Goal: Transaction & Acquisition: Purchase product/service

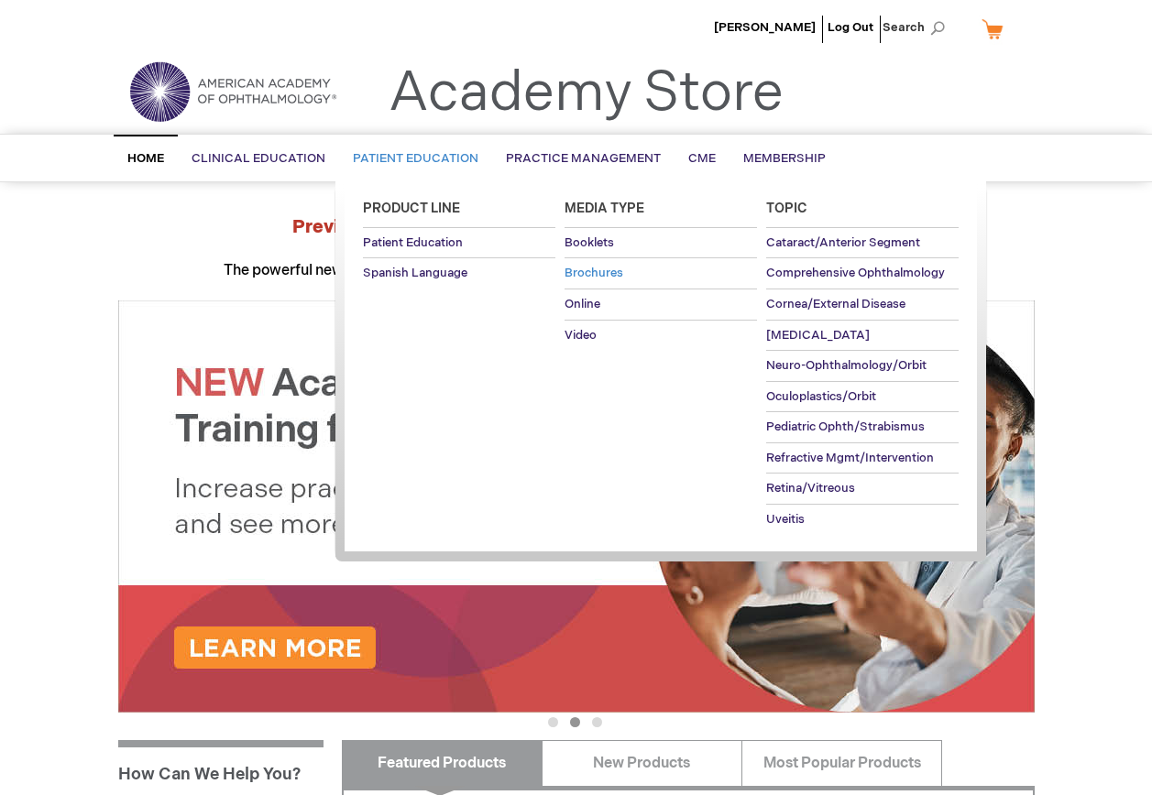
click at [577, 275] on span "Brochures" at bounding box center [593, 273] width 59 height 15
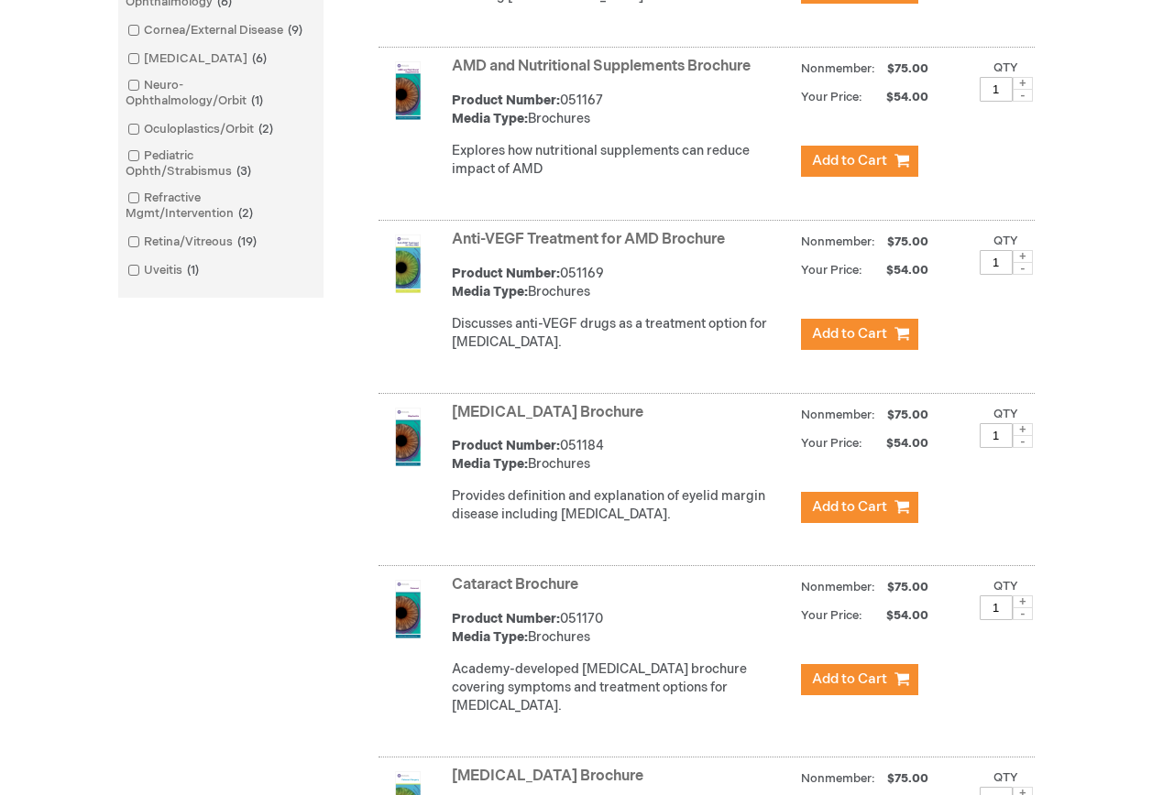
scroll to position [733, 0]
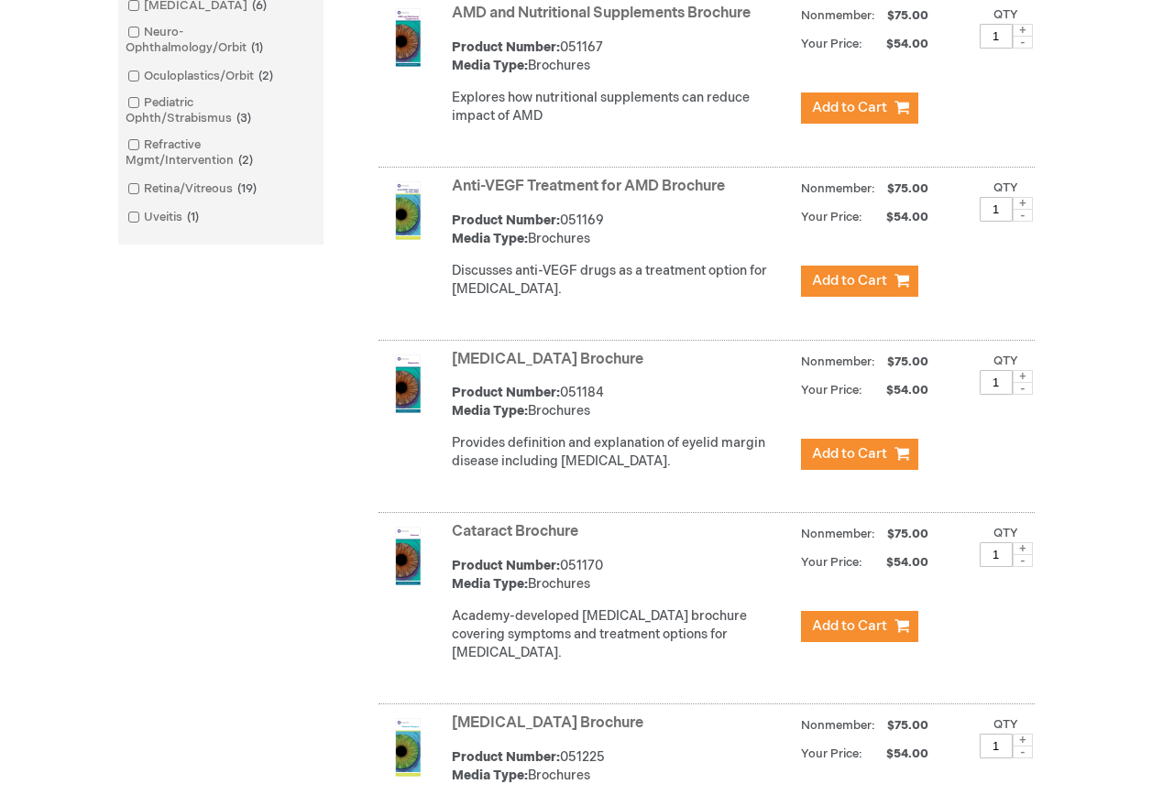
click at [1024, 555] on span at bounding box center [1022, 548] width 20 height 13
type input "2"
click at [872, 635] on span "Add to Cart" at bounding box center [849, 626] width 75 height 17
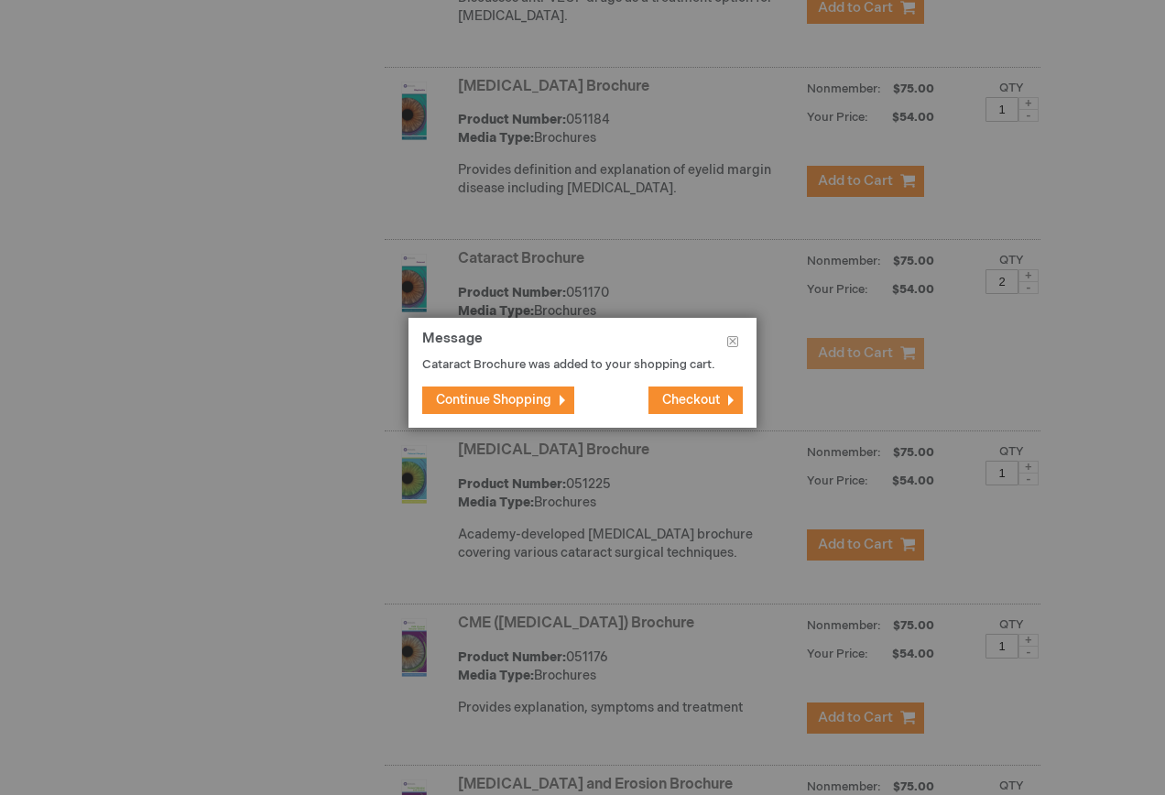
scroll to position [1008, 0]
click at [490, 388] on button "Continue Shopping" at bounding box center [498, 400] width 152 height 27
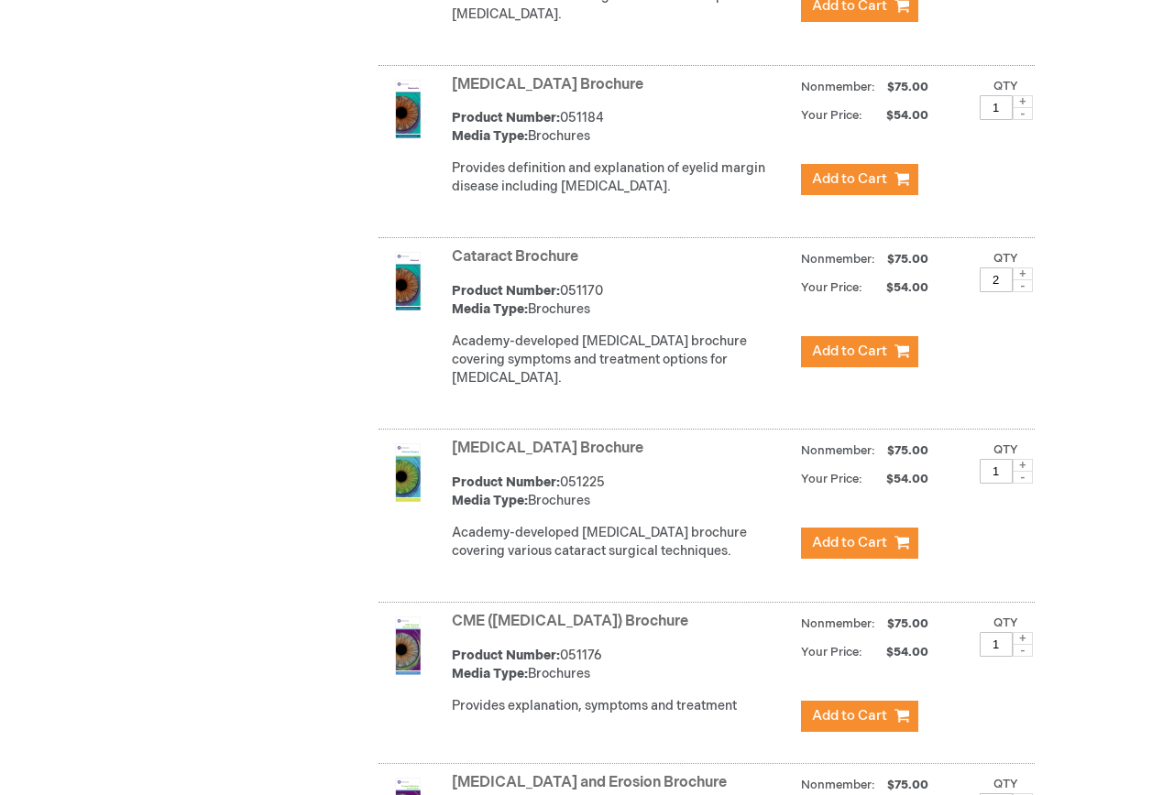
click at [1025, 484] on span at bounding box center [1022, 477] width 20 height 13
click at [1023, 472] on span at bounding box center [1022, 465] width 20 height 13
type input "2"
click at [870, 552] on span "Add to Cart" at bounding box center [849, 542] width 75 height 17
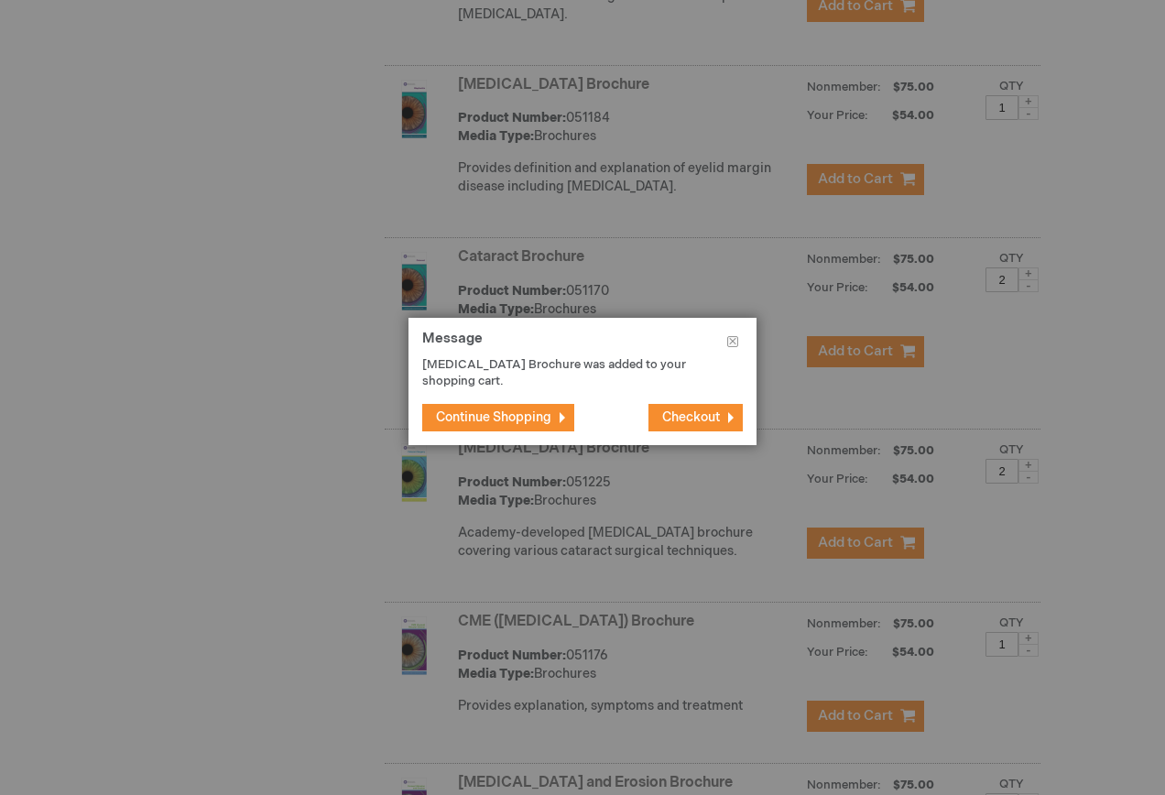
click at [526, 424] on span "Continue Shopping" at bounding box center [493, 418] width 115 height 16
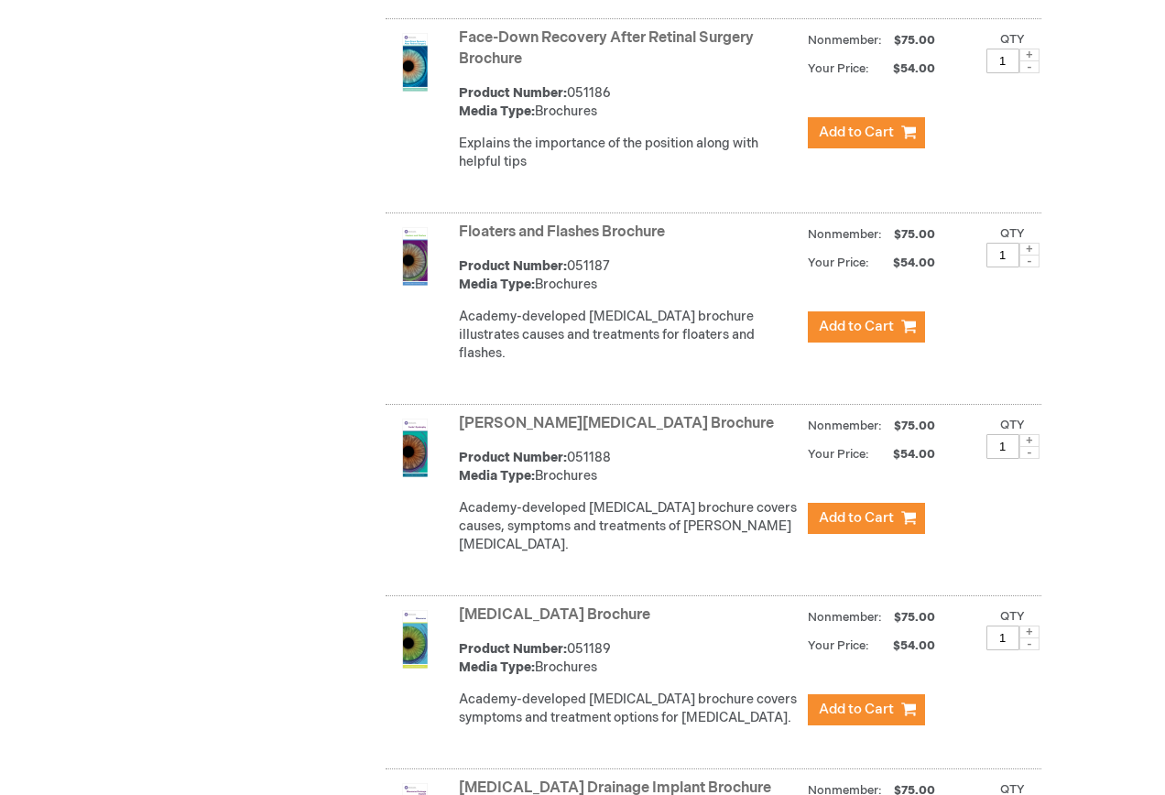
scroll to position [2933, 0]
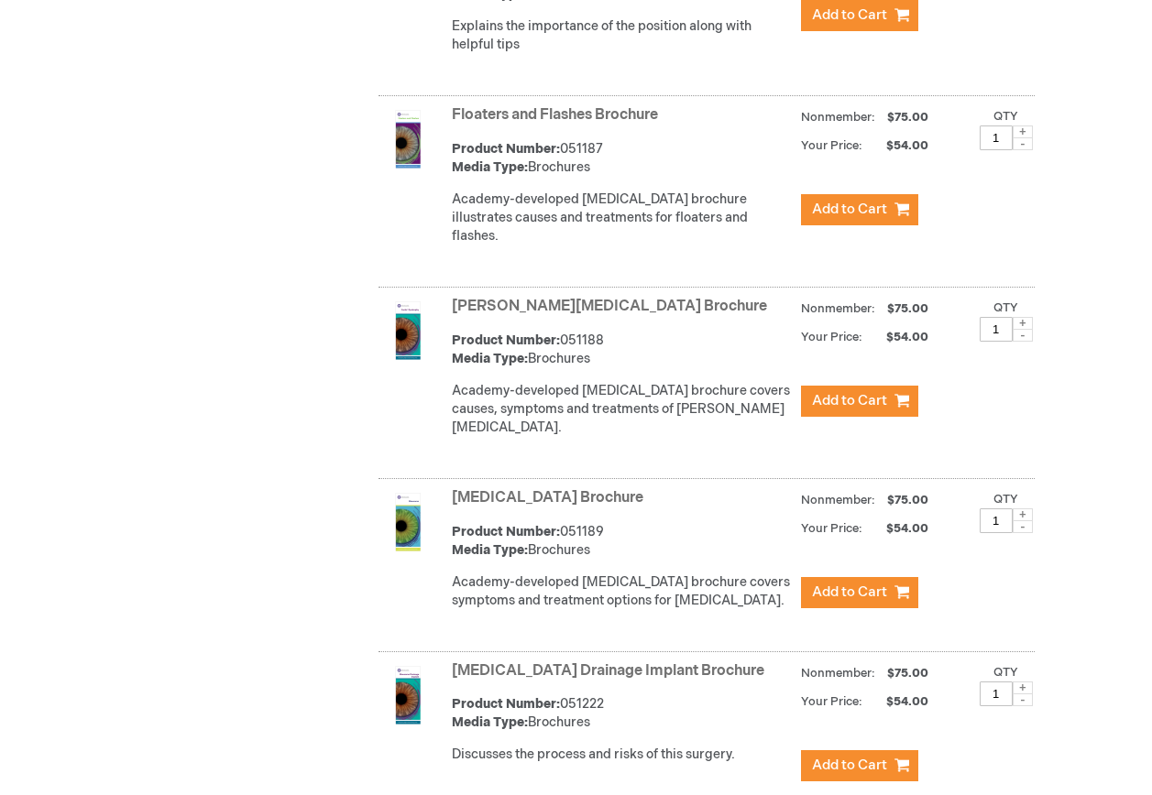
click at [1021, 509] on span at bounding box center [1022, 515] width 20 height 13
type input "2"
click at [841, 584] on span "Add to Cart" at bounding box center [849, 592] width 75 height 17
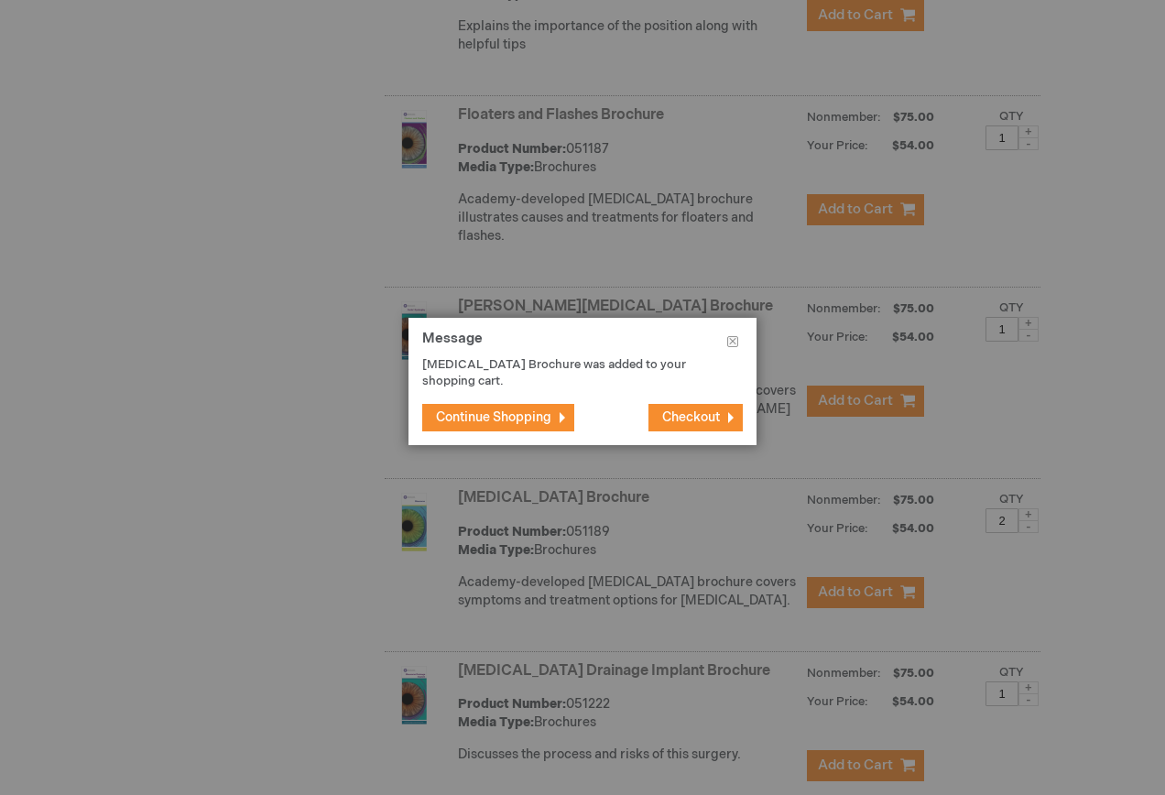
click at [662, 419] on span "Checkout" at bounding box center [691, 418] width 58 height 16
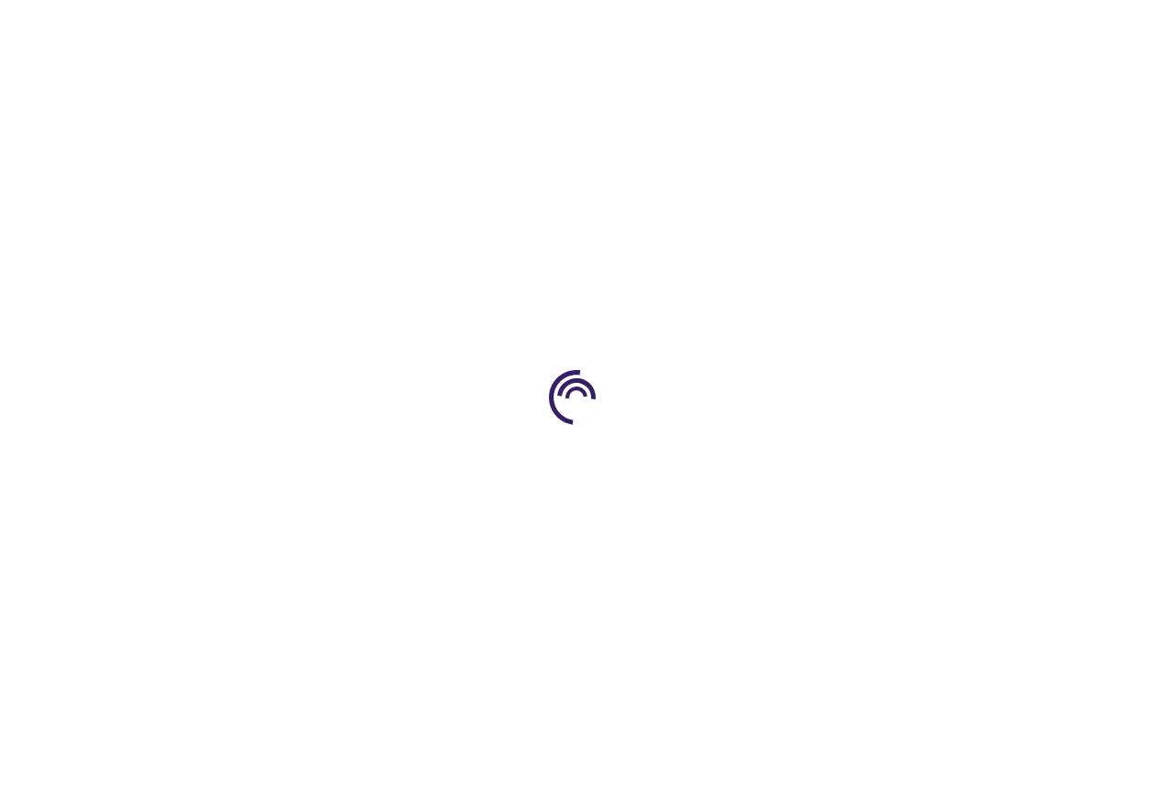
select select "US"
select select "23"
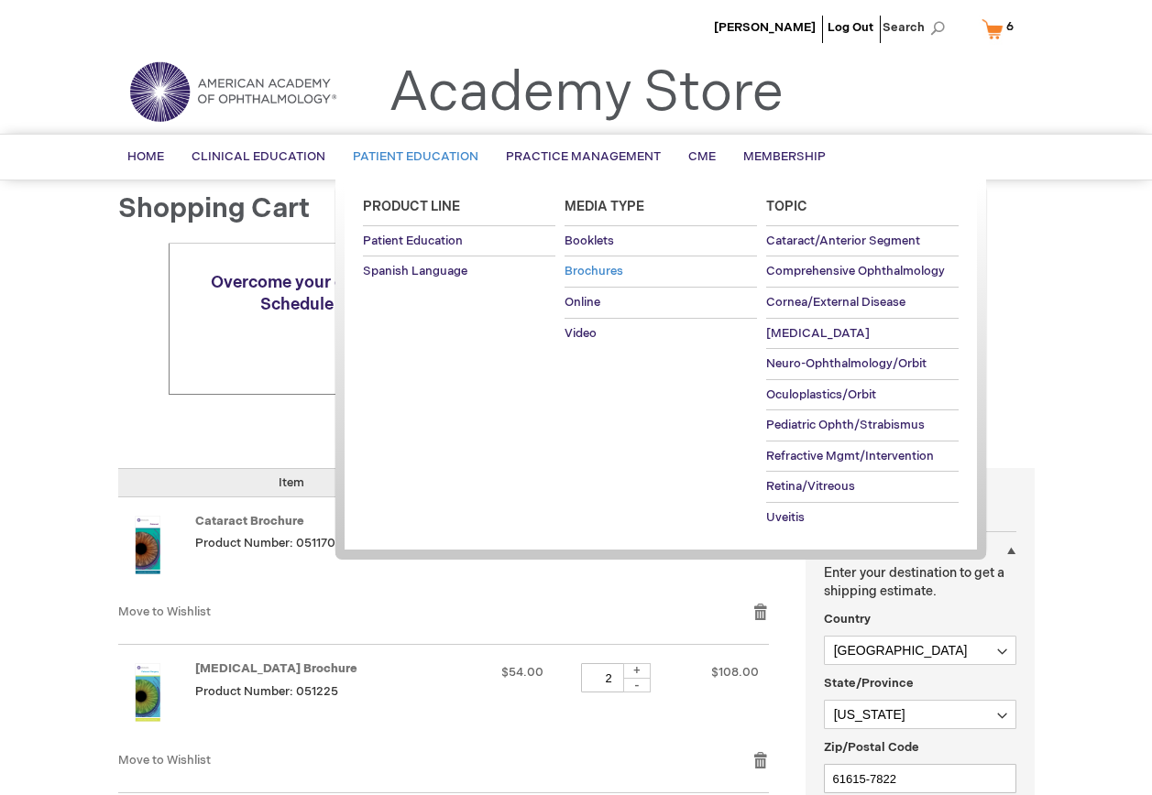
click at [583, 268] on span "Brochures" at bounding box center [593, 271] width 59 height 15
click at [585, 268] on span "Brochures" at bounding box center [593, 271] width 59 height 15
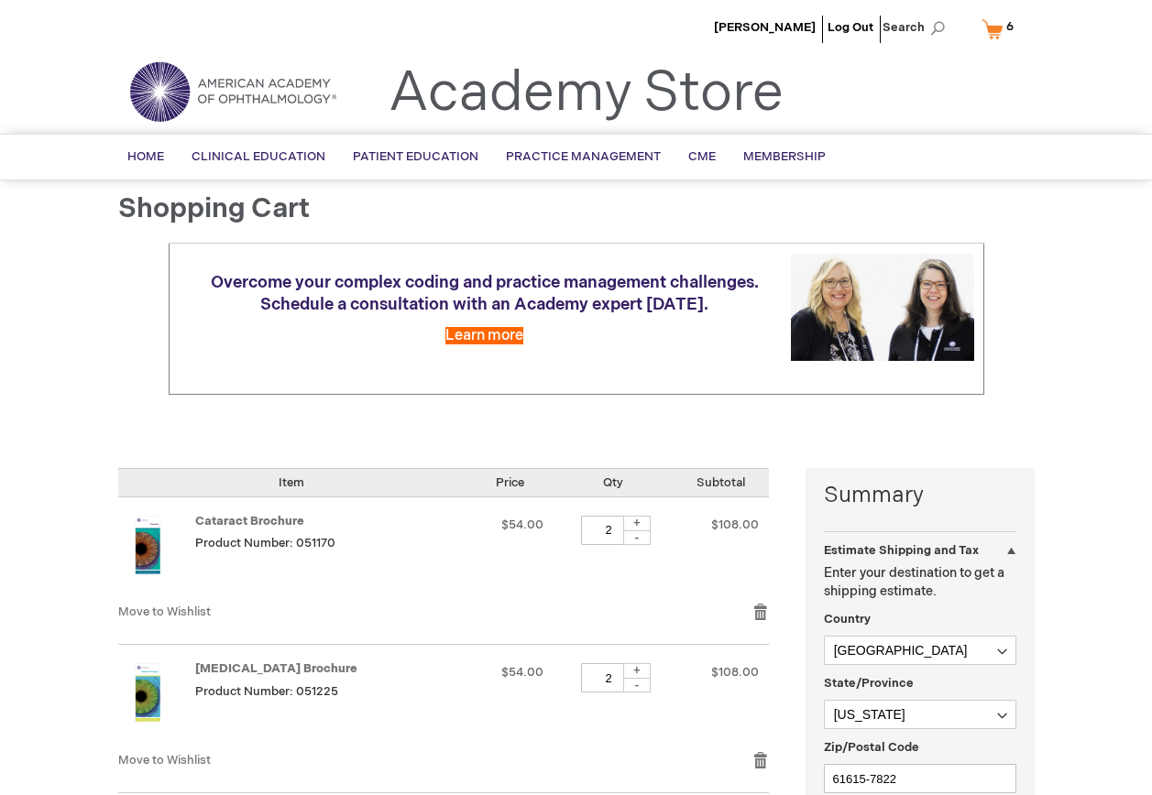
click at [177, 79] on img at bounding box center [233, 92] width 220 height 66
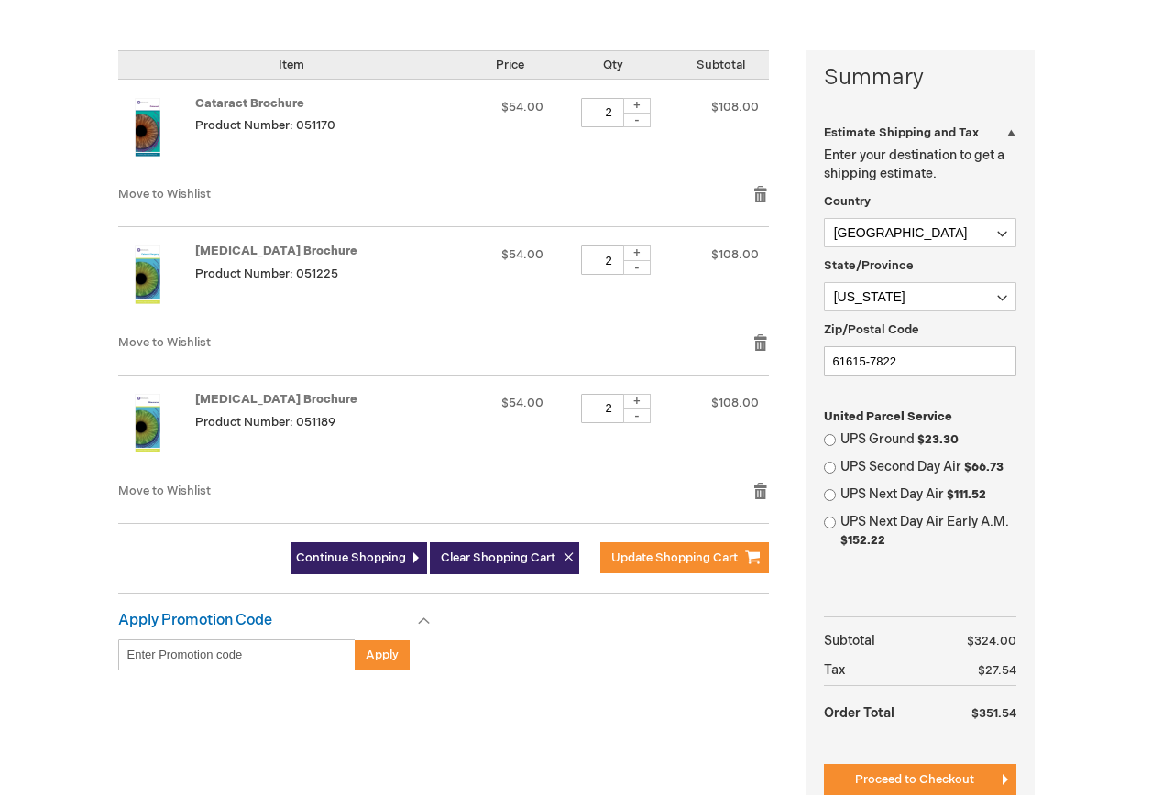
scroll to position [550, 0]
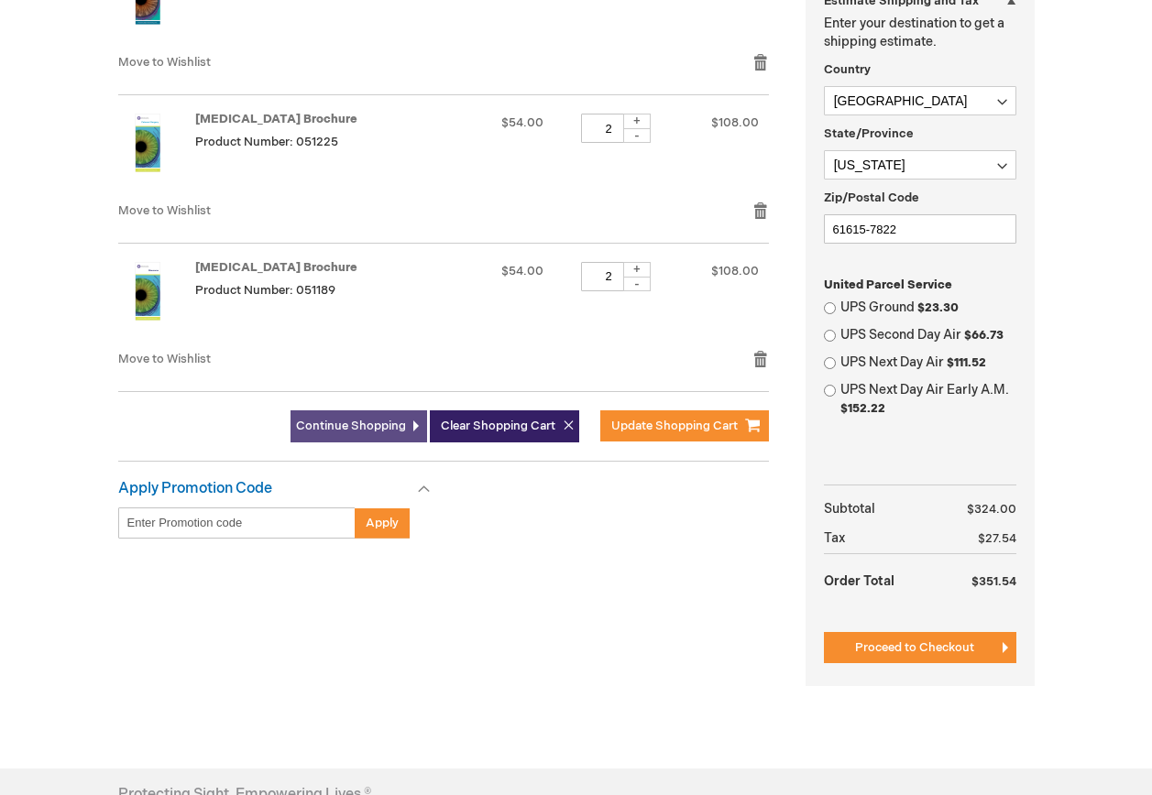
click at [377, 425] on span "Continue Shopping" at bounding box center [351, 426] width 110 height 15
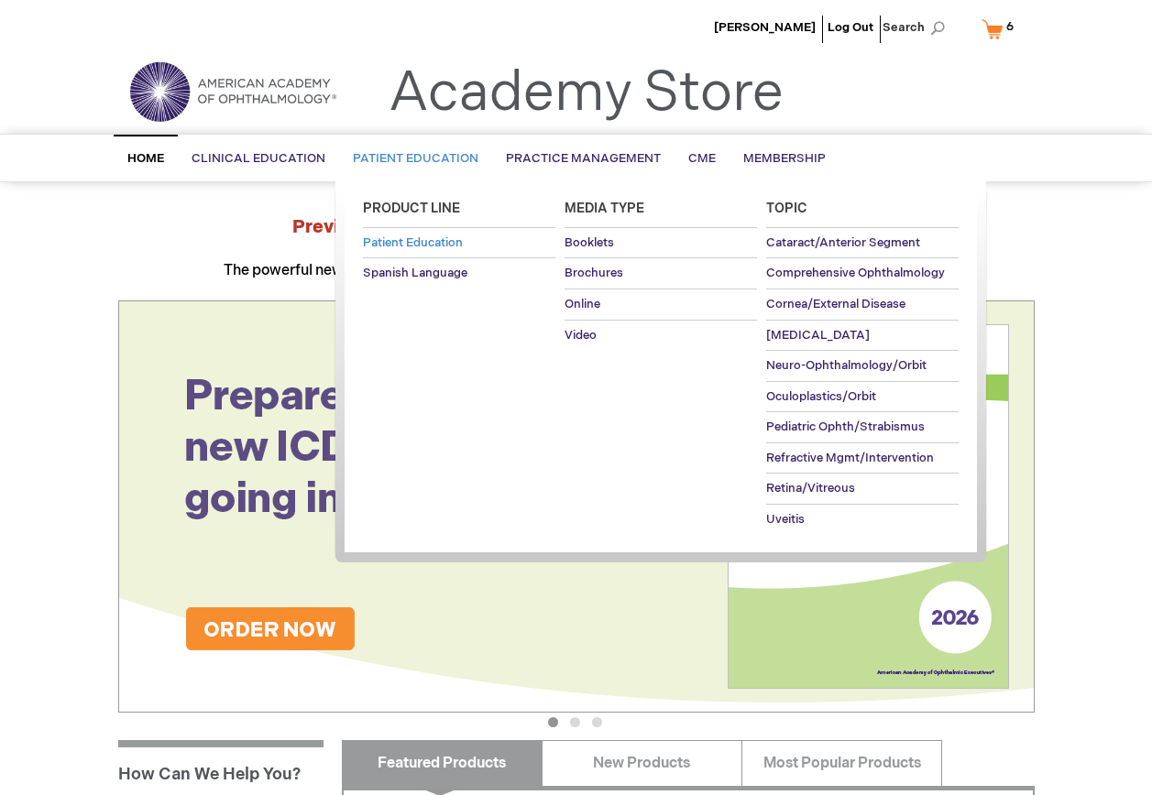
click at [420, 238] on span "Patient Education" at bounding box center [413, 242] width 100 height 15
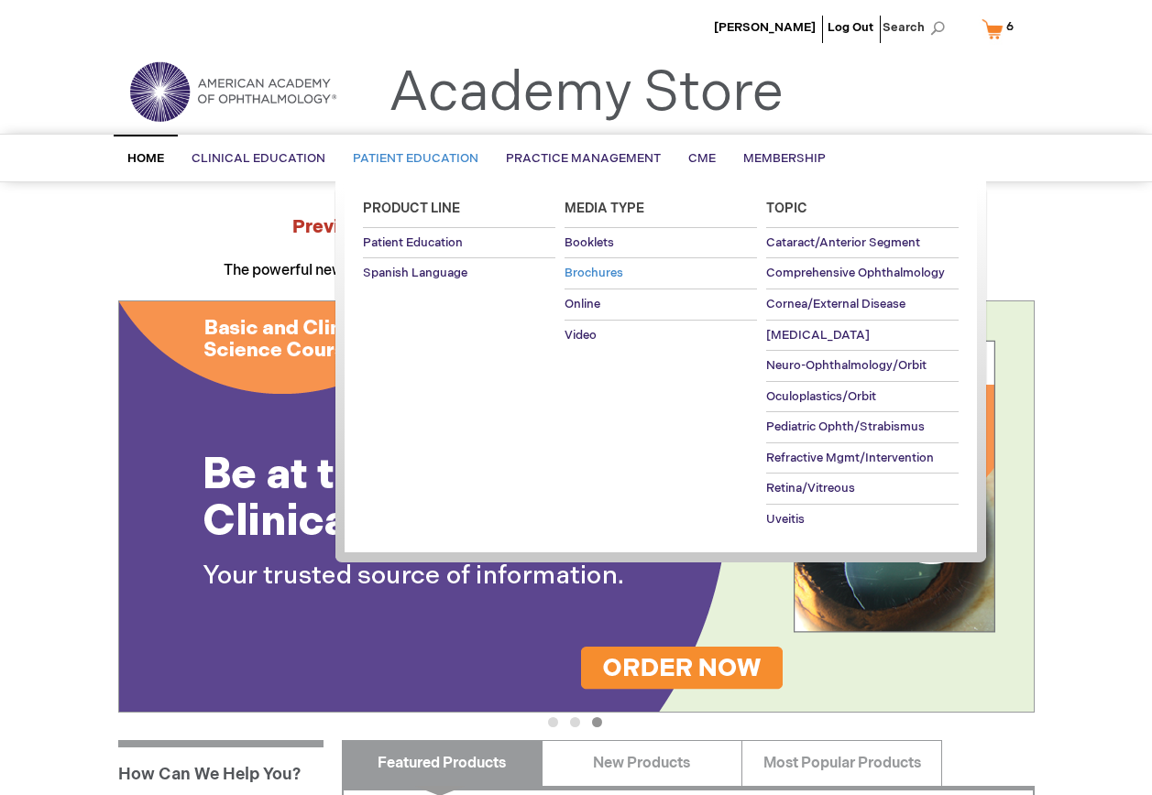
click at [575, 272] on span "Brochures" at bounding box center [593, 273] width 59 height 15
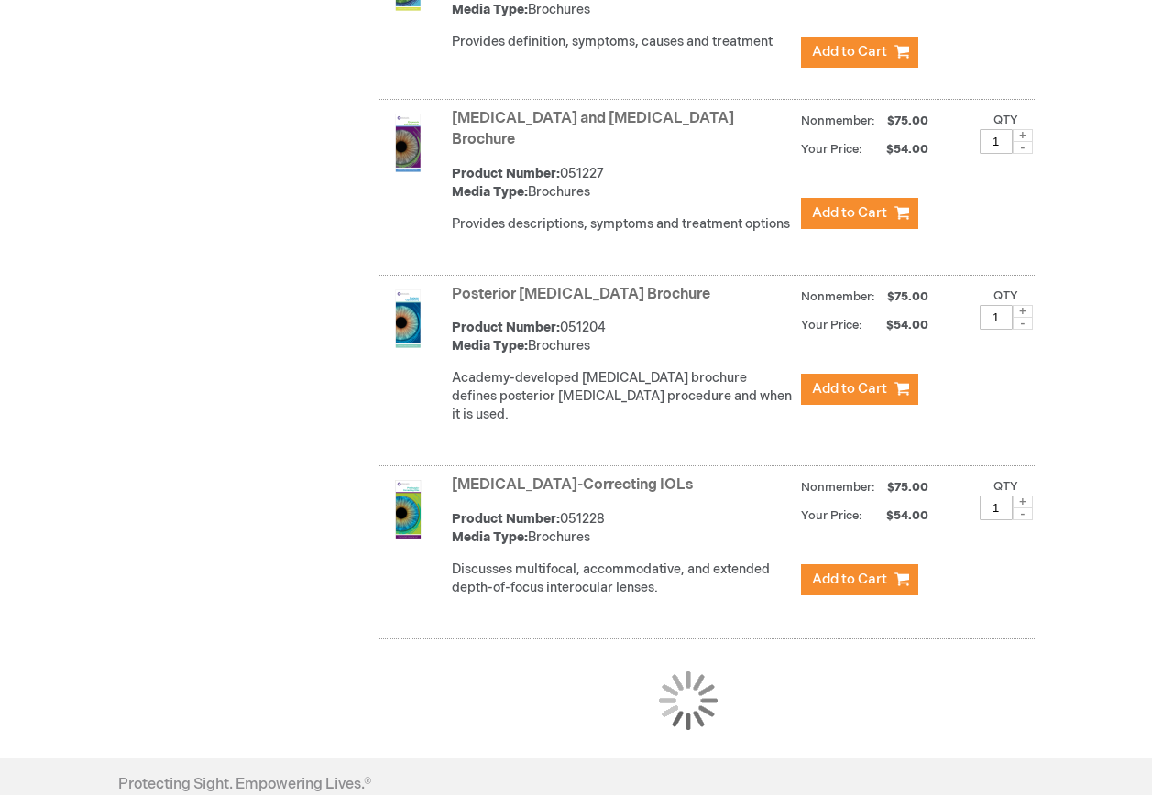
scroll to position [4892, 0]
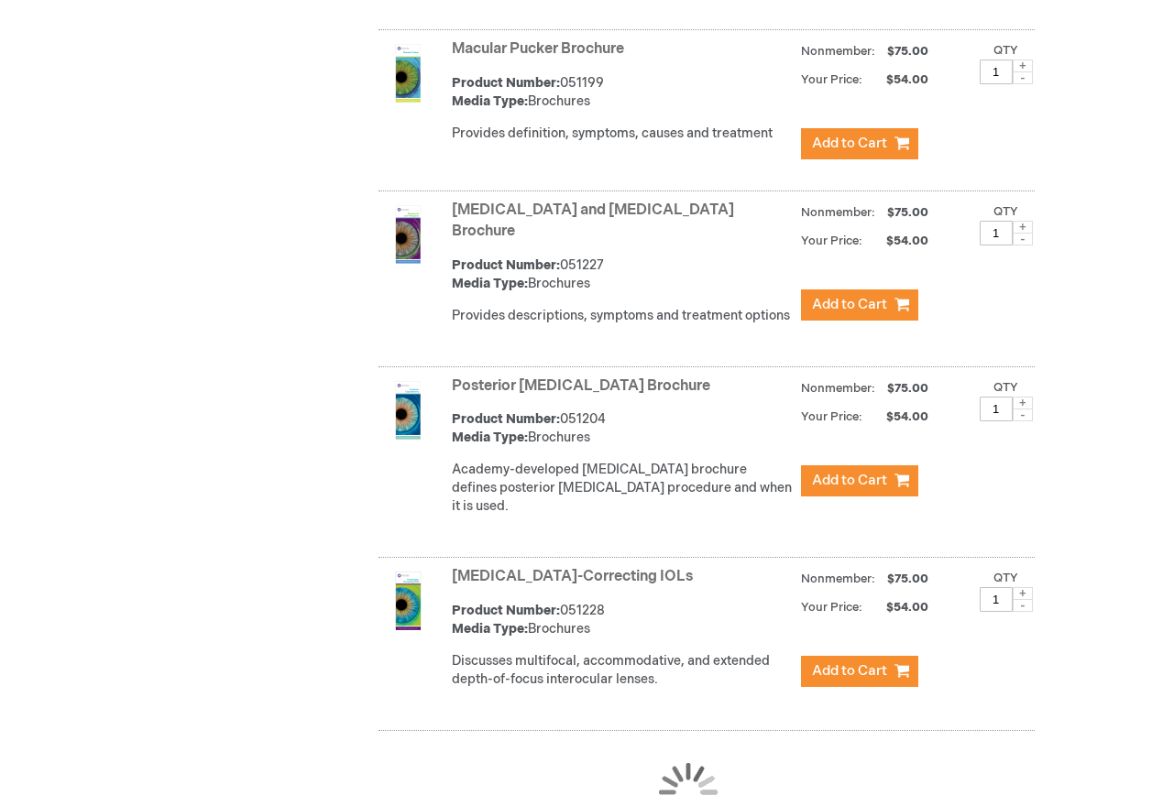
click at [1024, 397] on span at bounding box center [1022, 403] width 20 height 13
type input "2"
click at [870, 472] on span "Add to Cart" at bounding box center [849, 480] width 75 height 17
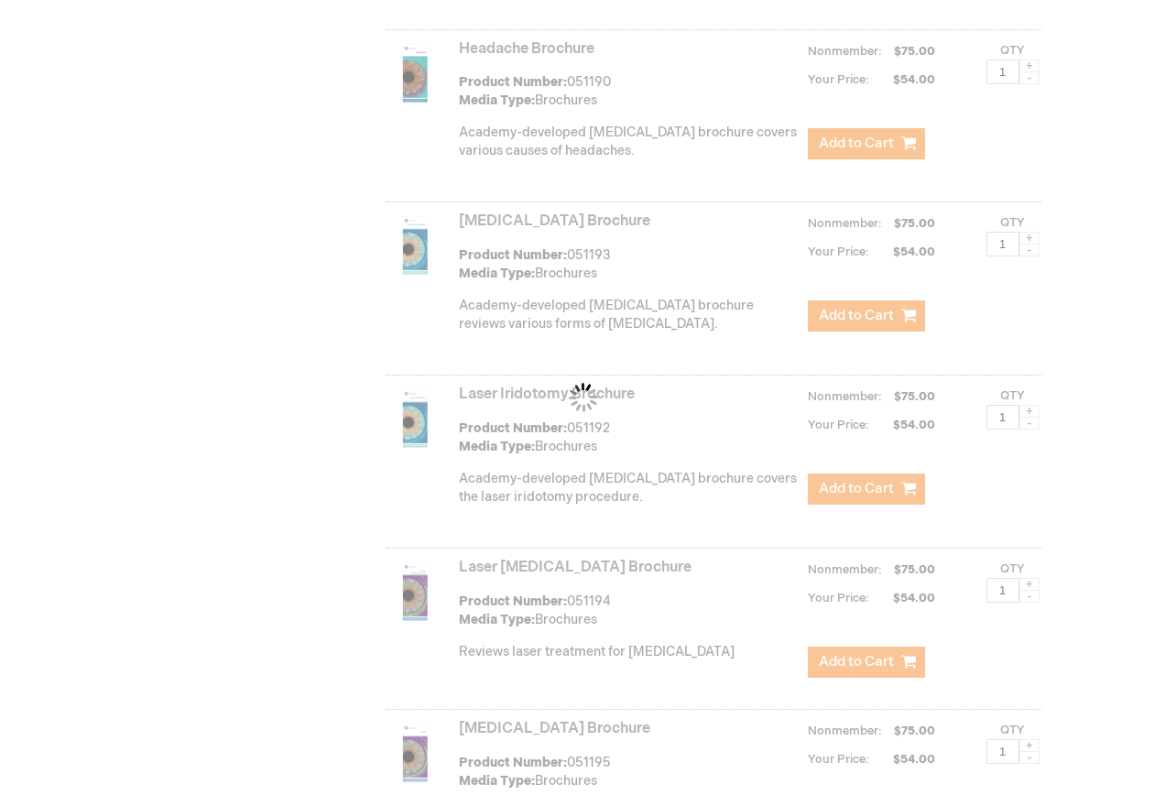
scroll to position [3518, 0]
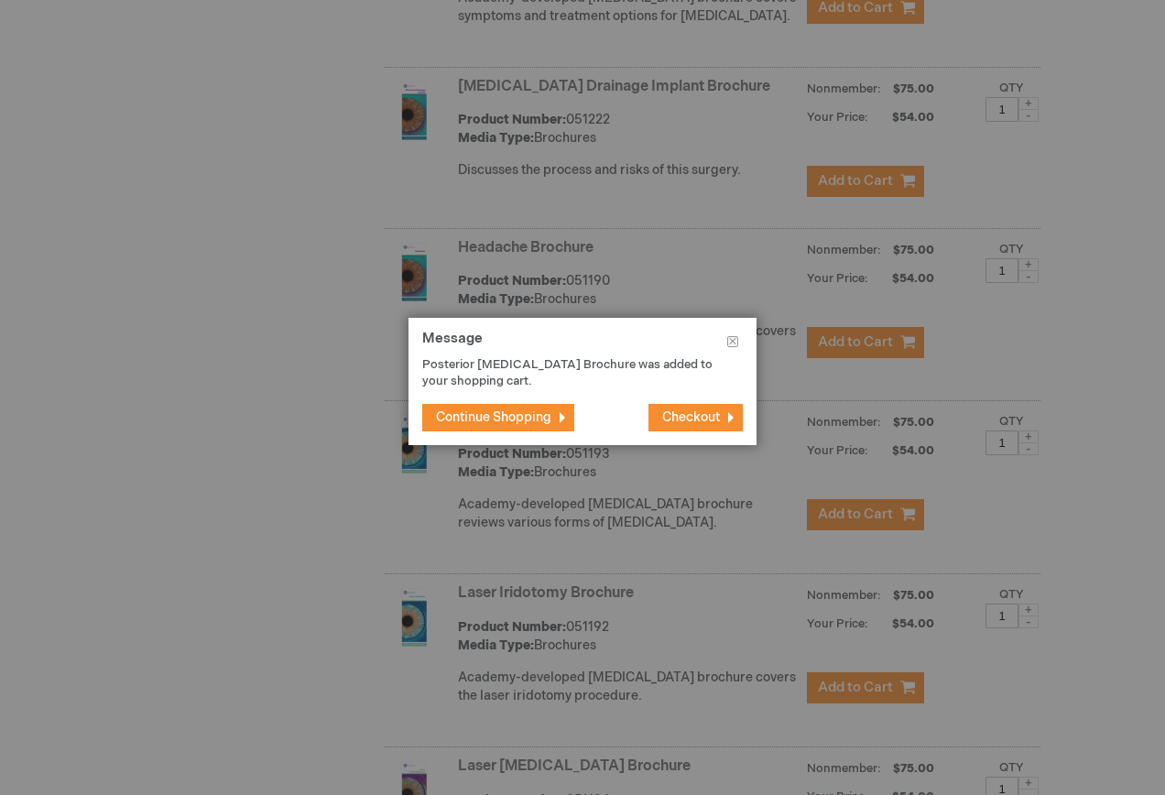
click at [668, 418] on span "Checkout" at bounding box center [691, 418] width 58 height 16
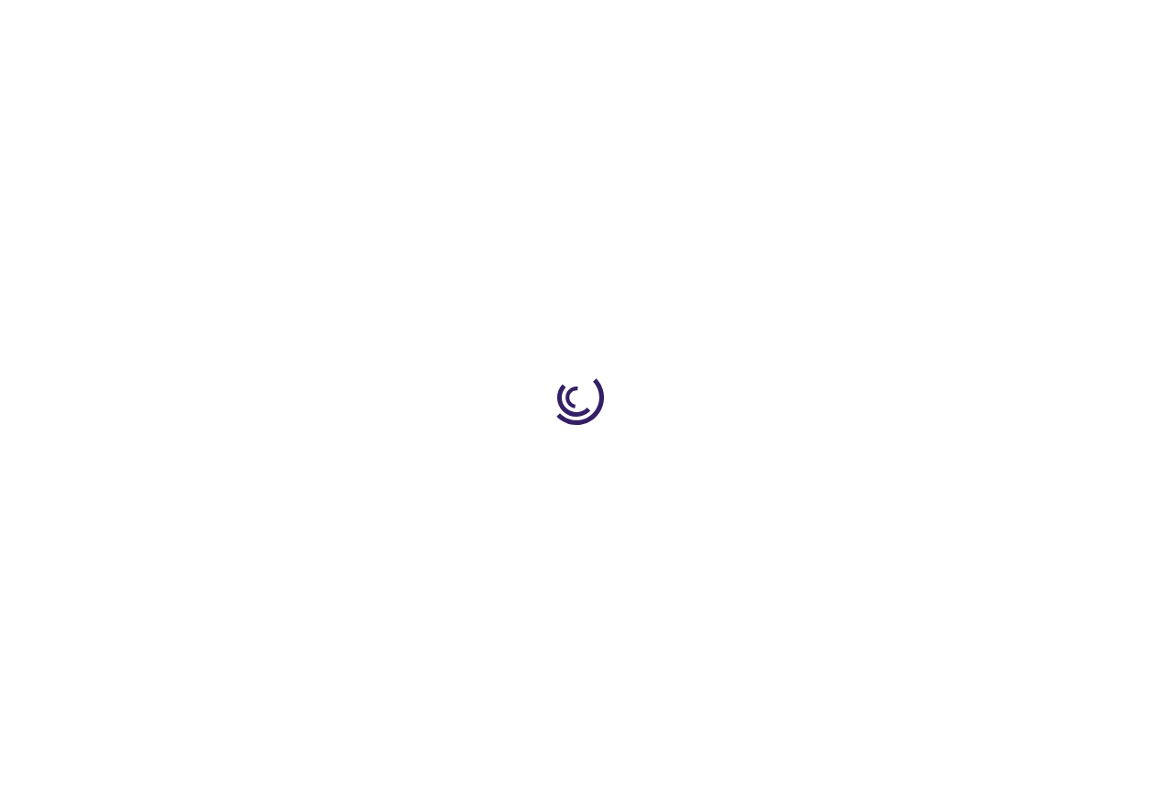
select select "US"
select select "23"
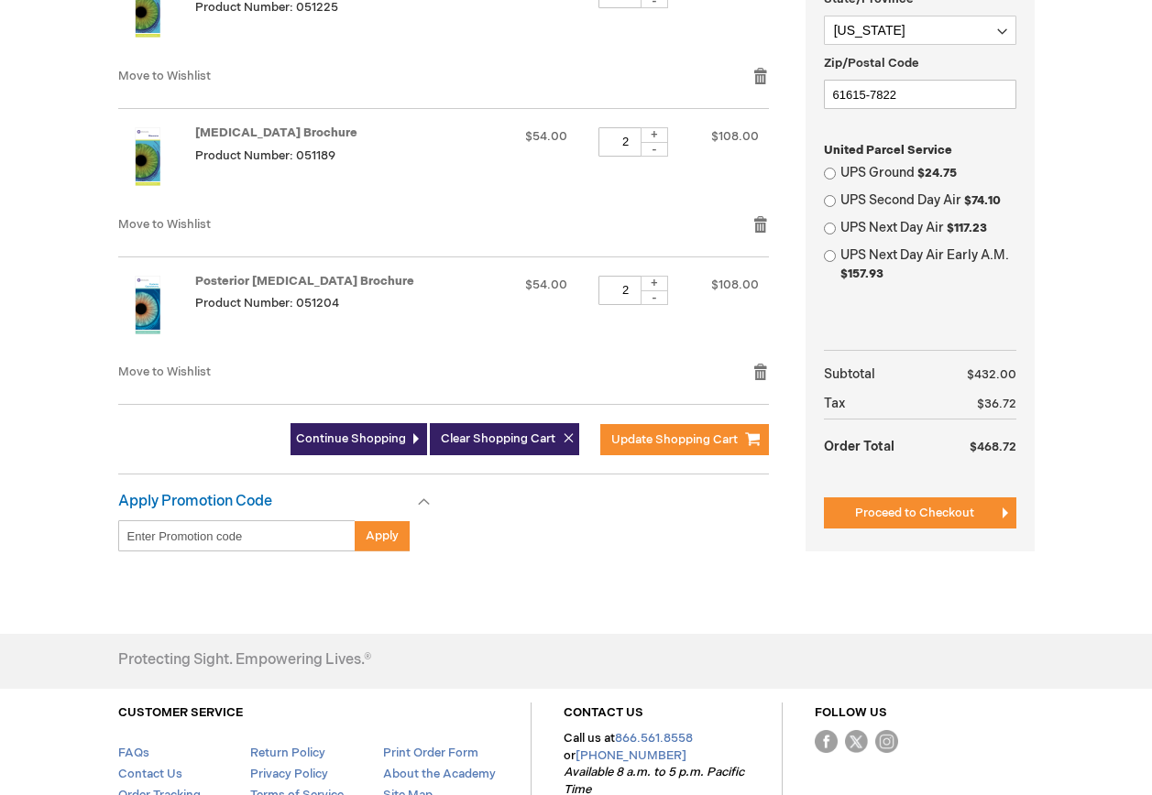
scroll to position [733, 0]
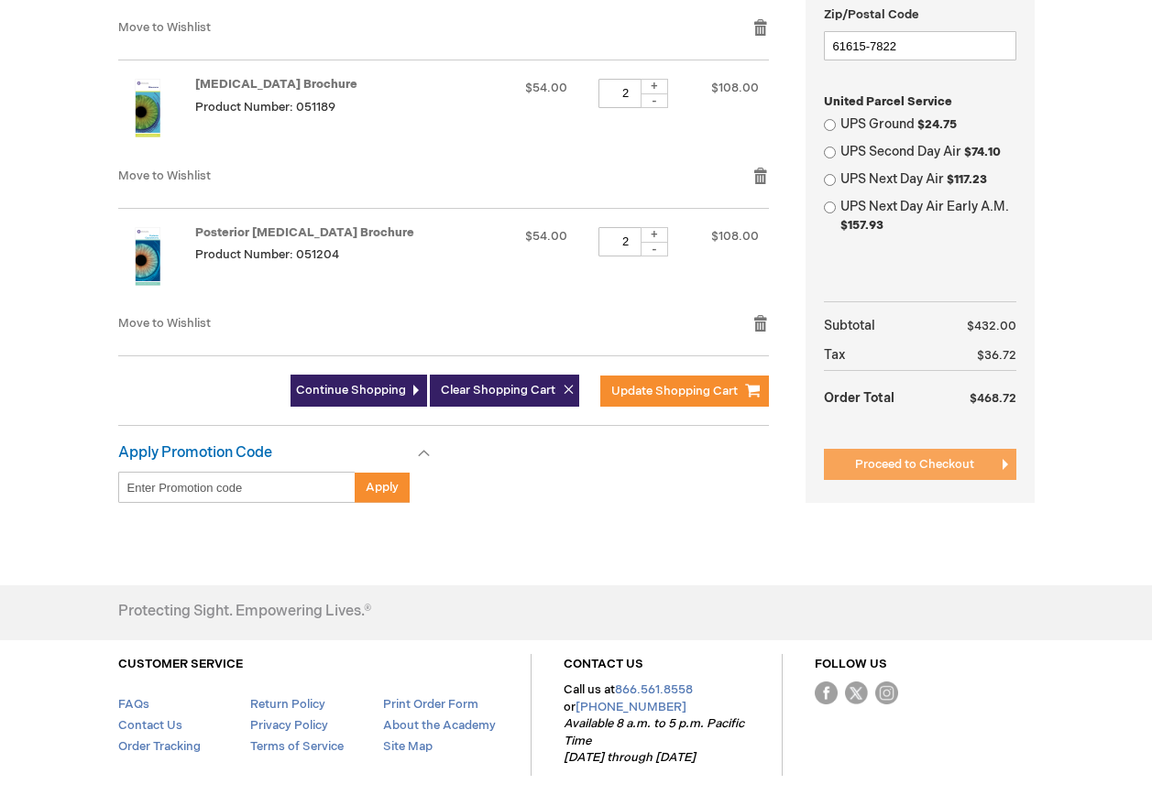
click at [876, 467] on span "Proceed to Checkout" at bounding box center [914, 464] width 119 height 15
click at [830, 120] on input "UPS Ground $24.75" at bounding box center [830, 125] width 12 height 12
radio input "true"
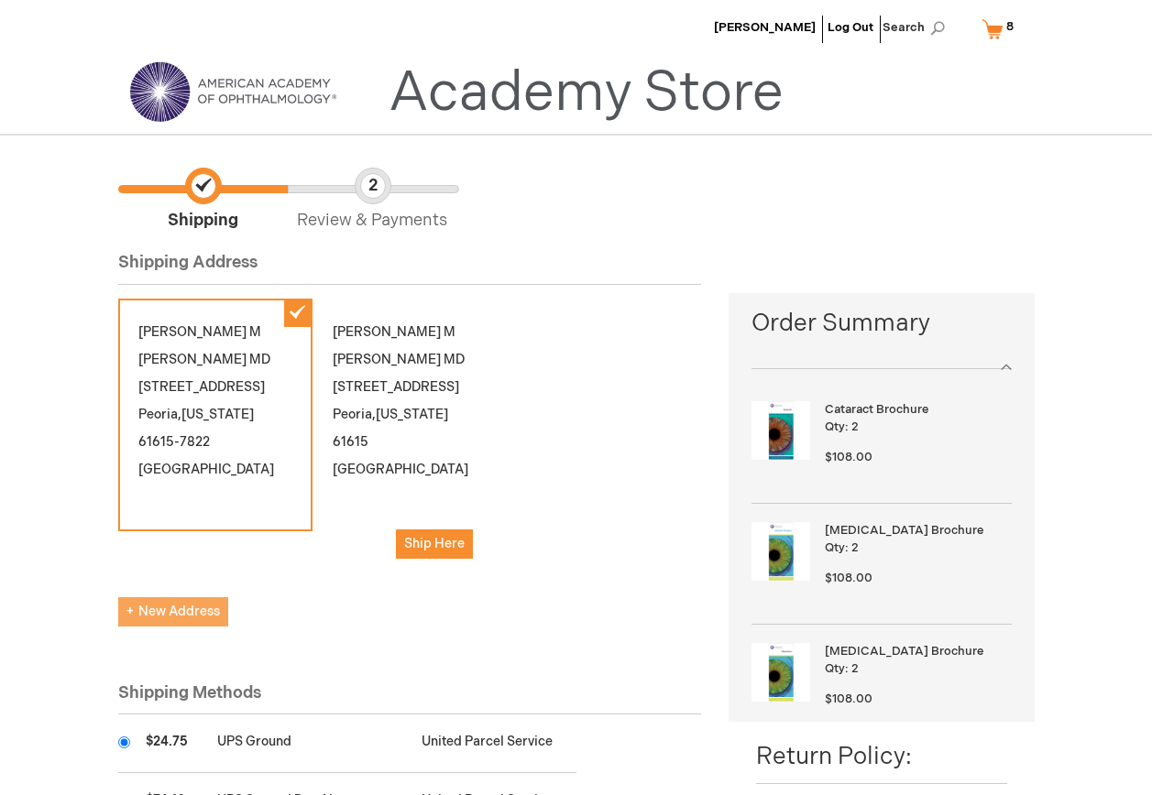
click at [184, 604] on span "New Address" at bounding box center [172, 612] width 93 height 16
select select "US"
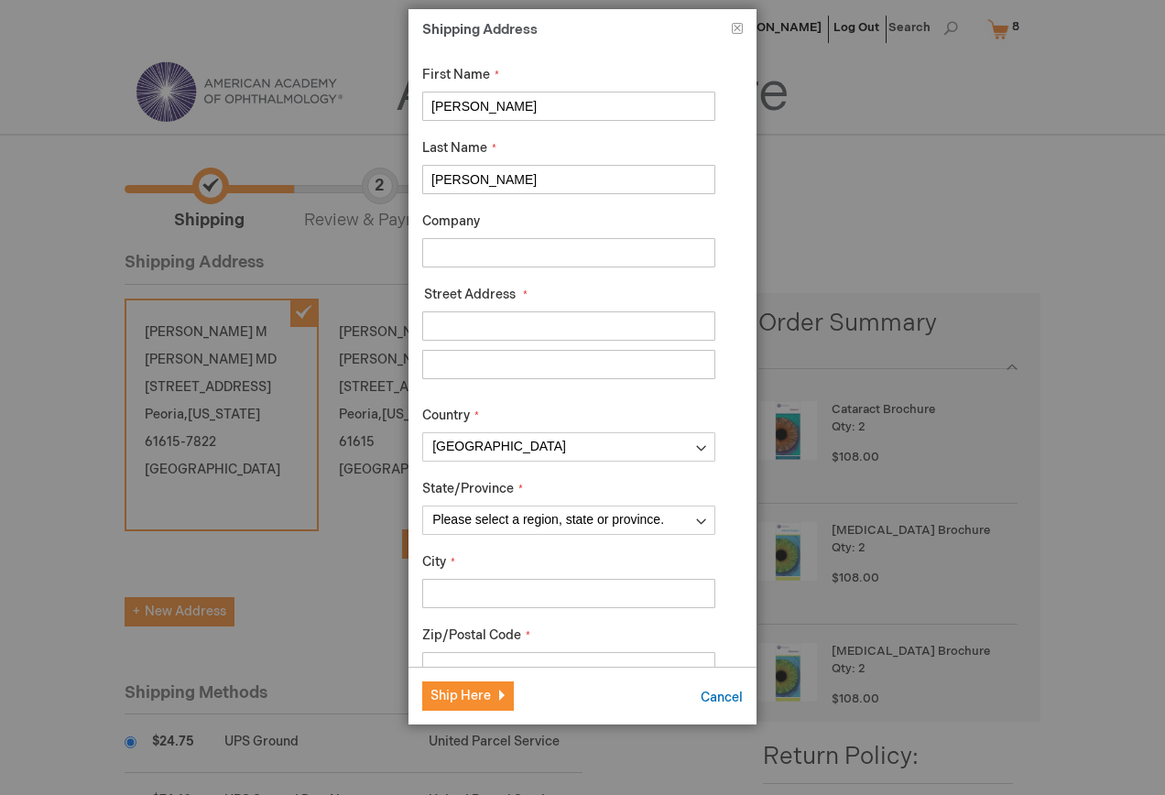
drag, startPoint x: 493, startPoint y: 104, endPoint x: 375, endPoint y: 98, distance: 118.4
type input "Josh"
type input "Urban"
type input "Illinois Eye Center"
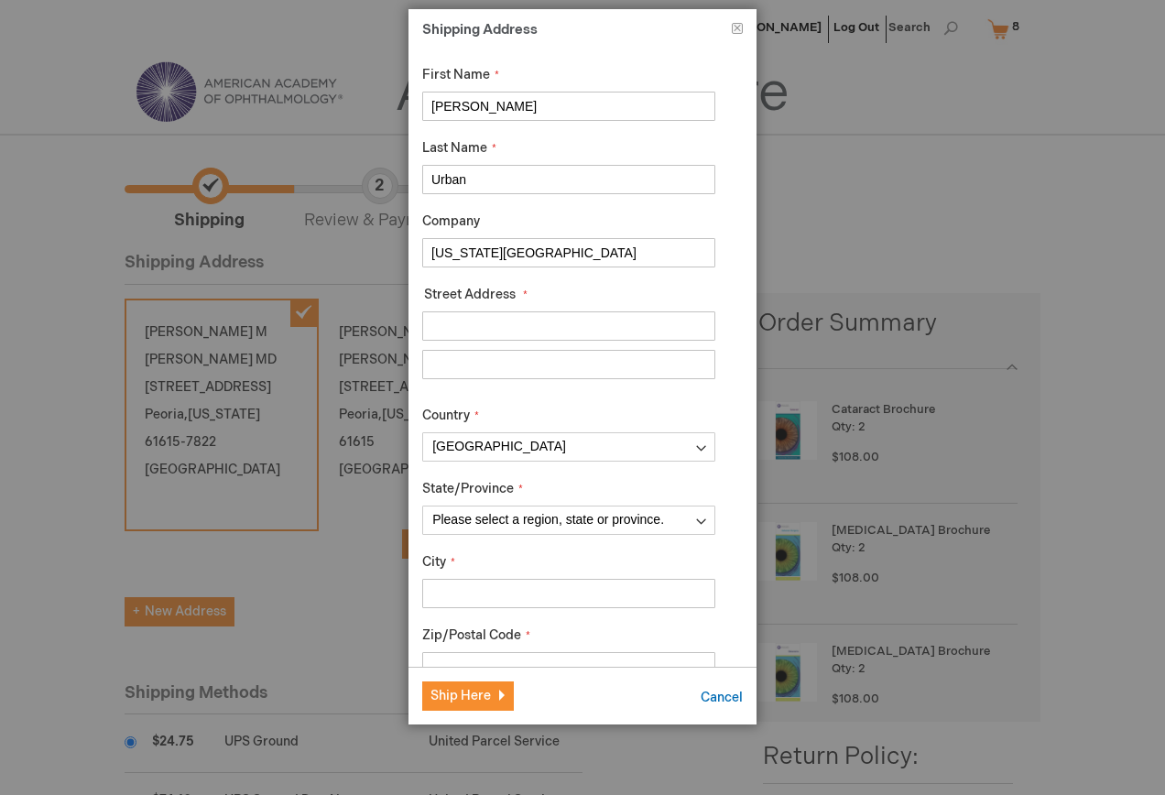
type input "8921 North Wood Sage Road"
select select "23"
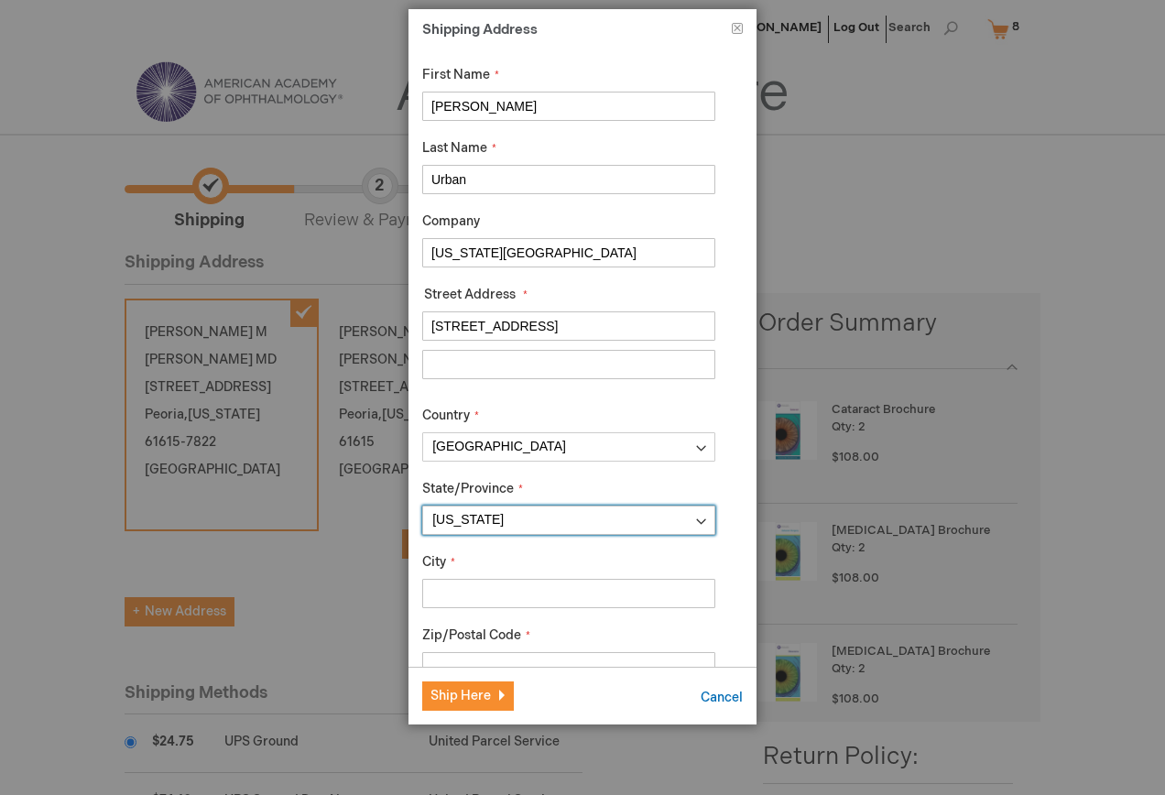
type input "Peoria"
type input "61615"
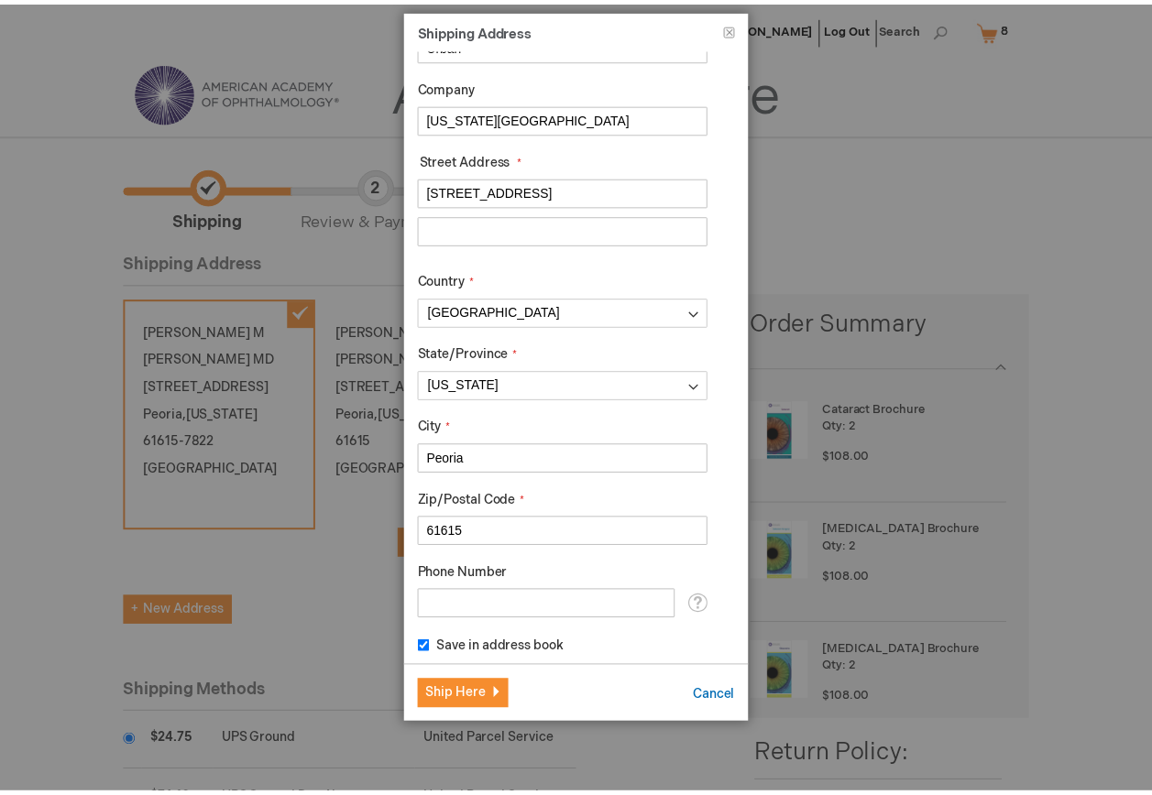
scroll to position [143, 0]
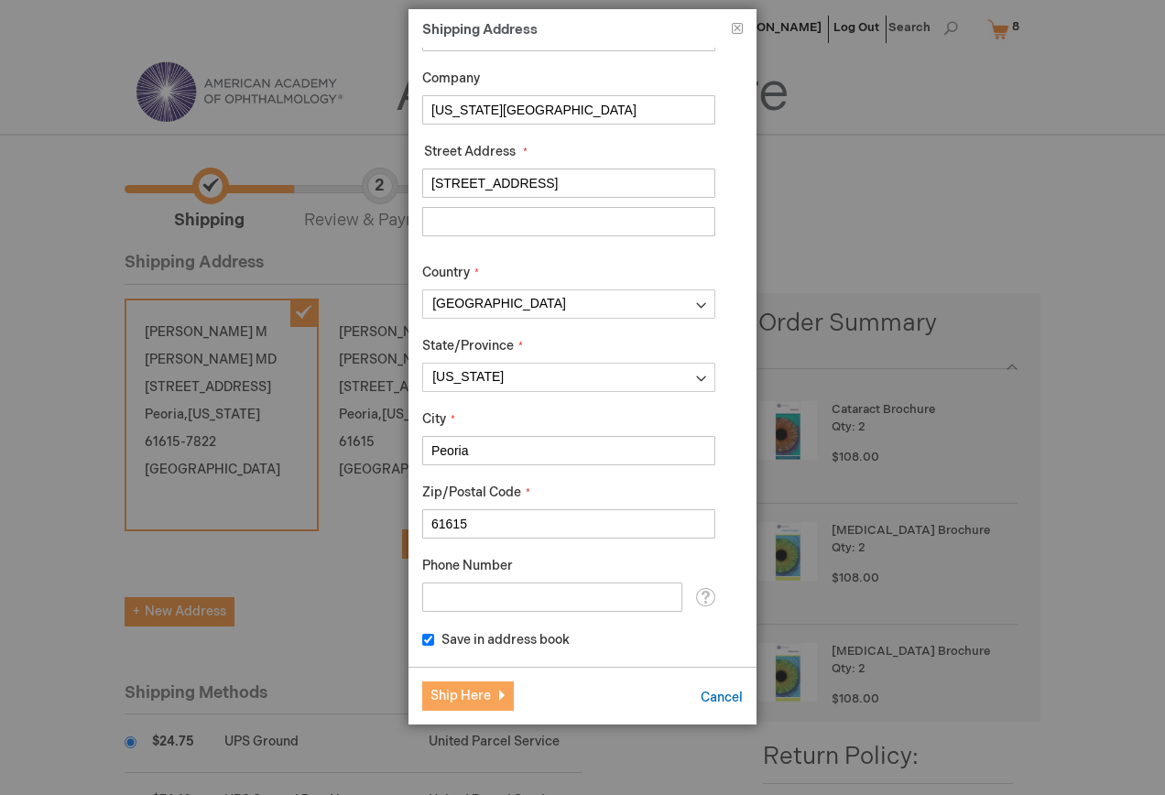
type input "Urban"
click at [449, 701] on span "Ship Here" at bounding box center [461, 696] width 60 height 16
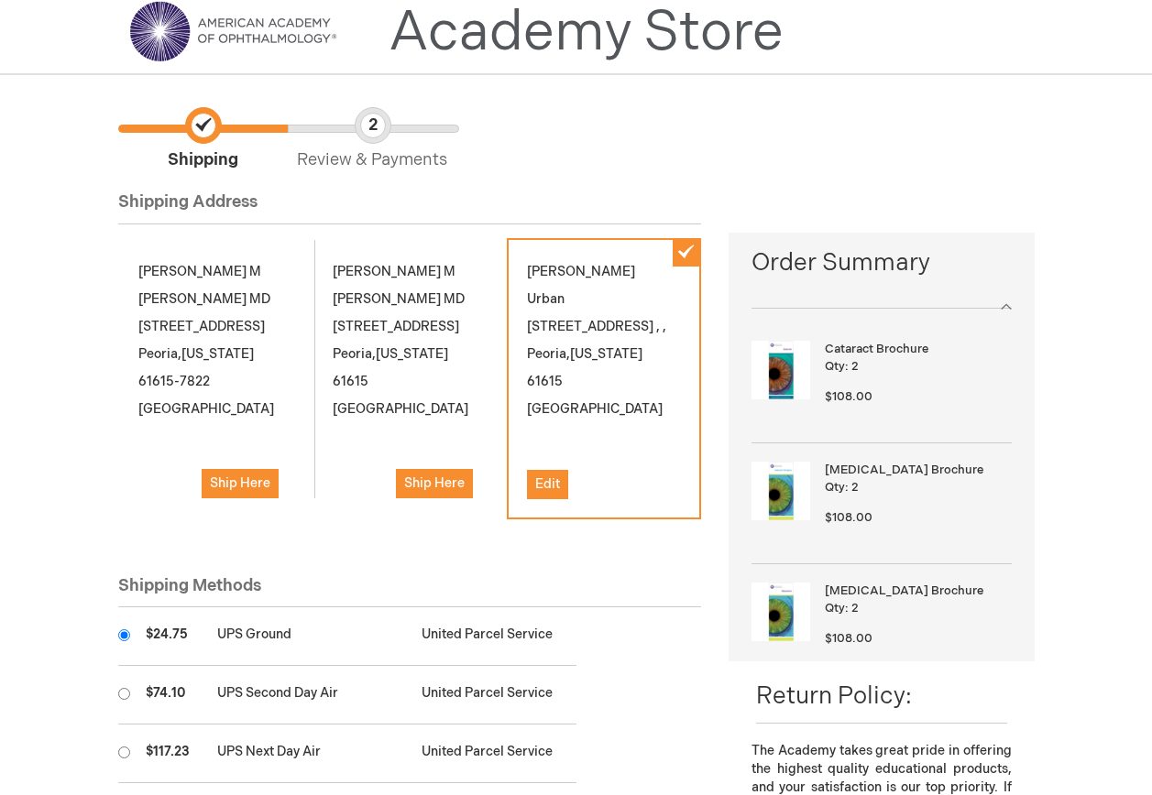
scroll to position [183, 0]
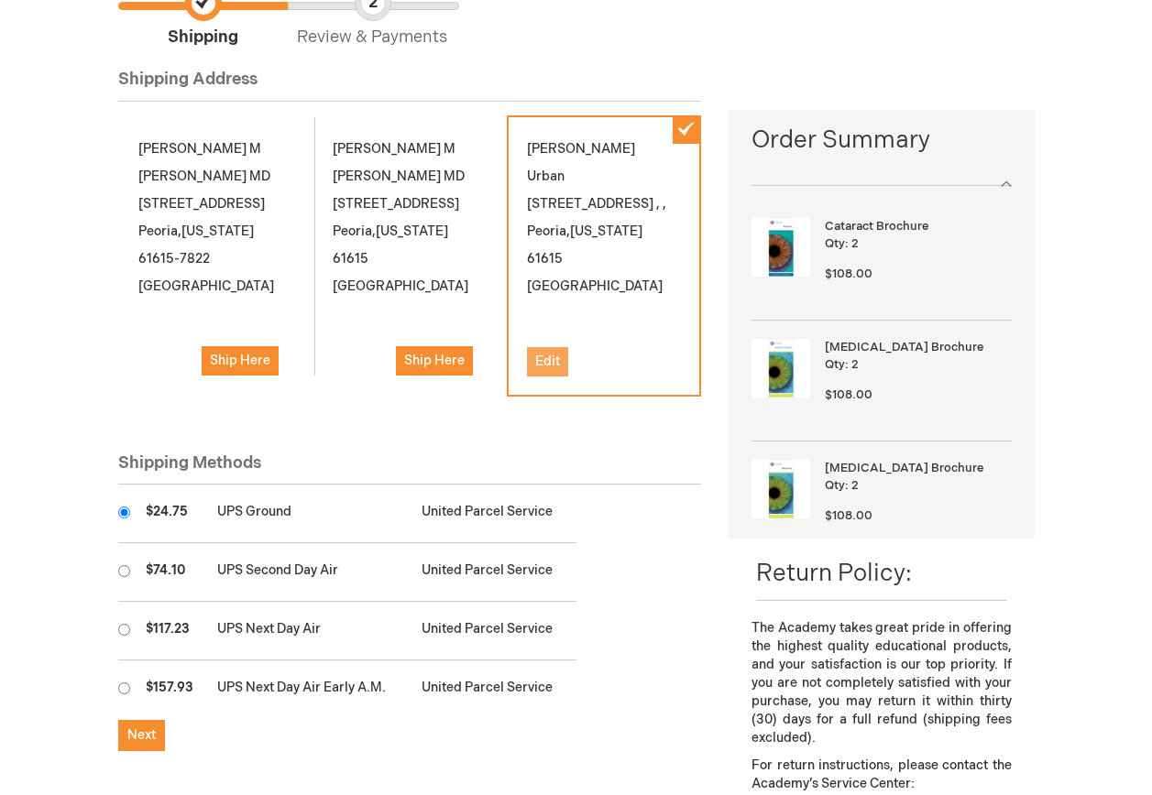
click at [546, 354] on span "Edit" at bounding box center [547, 362] width 25 height 16
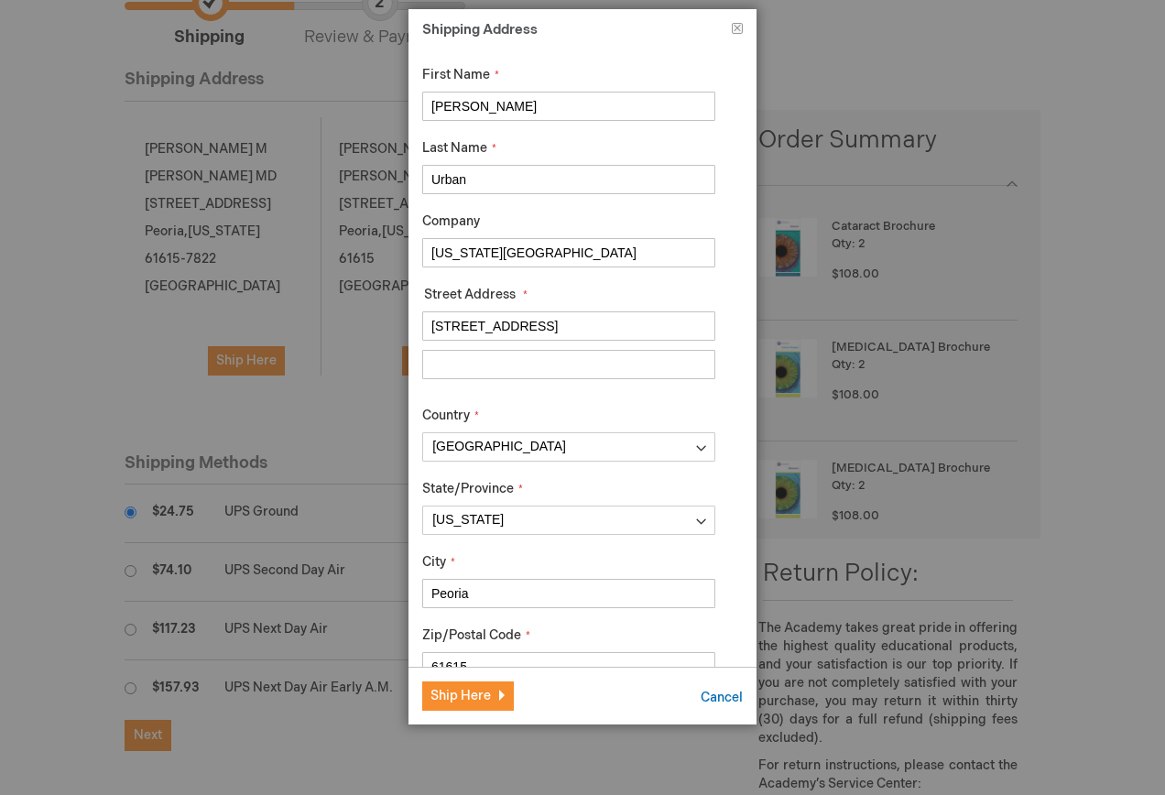
click at [629, 327] on input "8921 North Wood Sage Road" at bounding box center [568, 326] width 293 height 29
click at [629, 319] on input "8921 North Wood Sage Road" at bounding box center [568, 326] width 293 height 29
click at [472, 696] on span "Ship Here" at bounding box center [461, 696] width 60 height 16
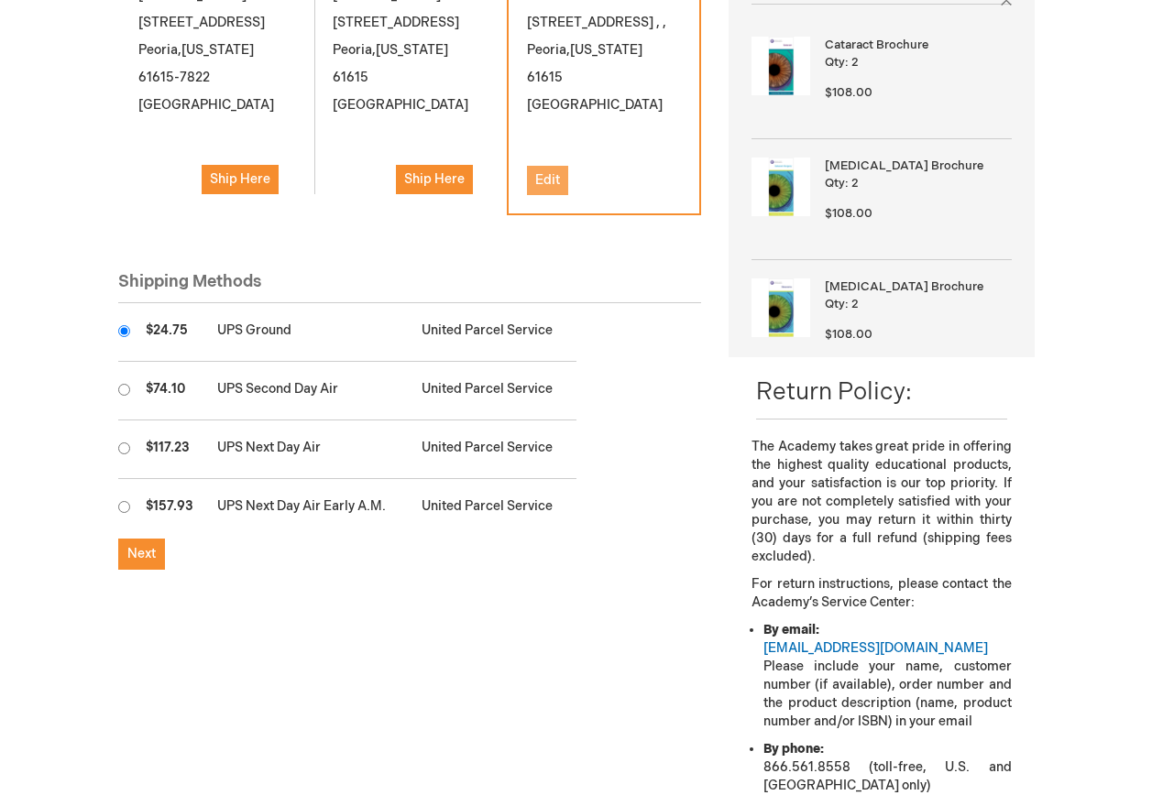
scroll to position [367, 0]
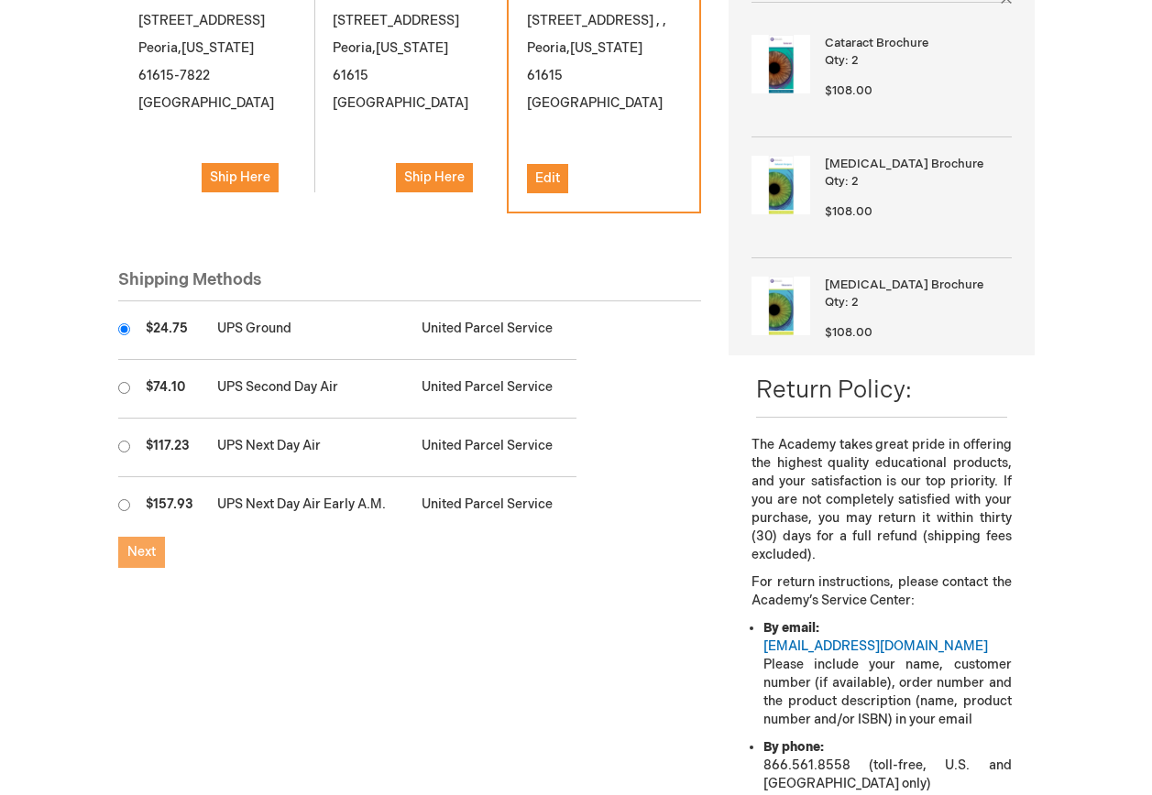
click at [140, 544] on span "Next" at bounding box center [141, 552] width 28 height 16
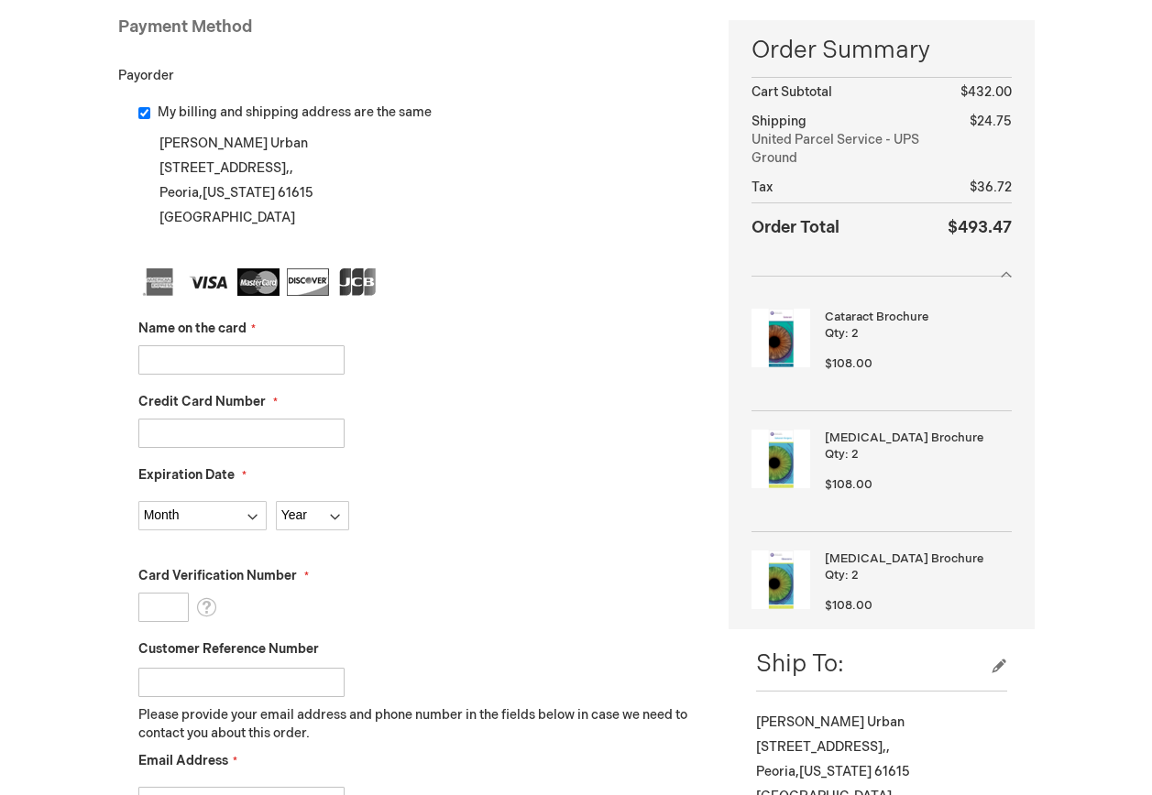
scroll to position [275, 0]
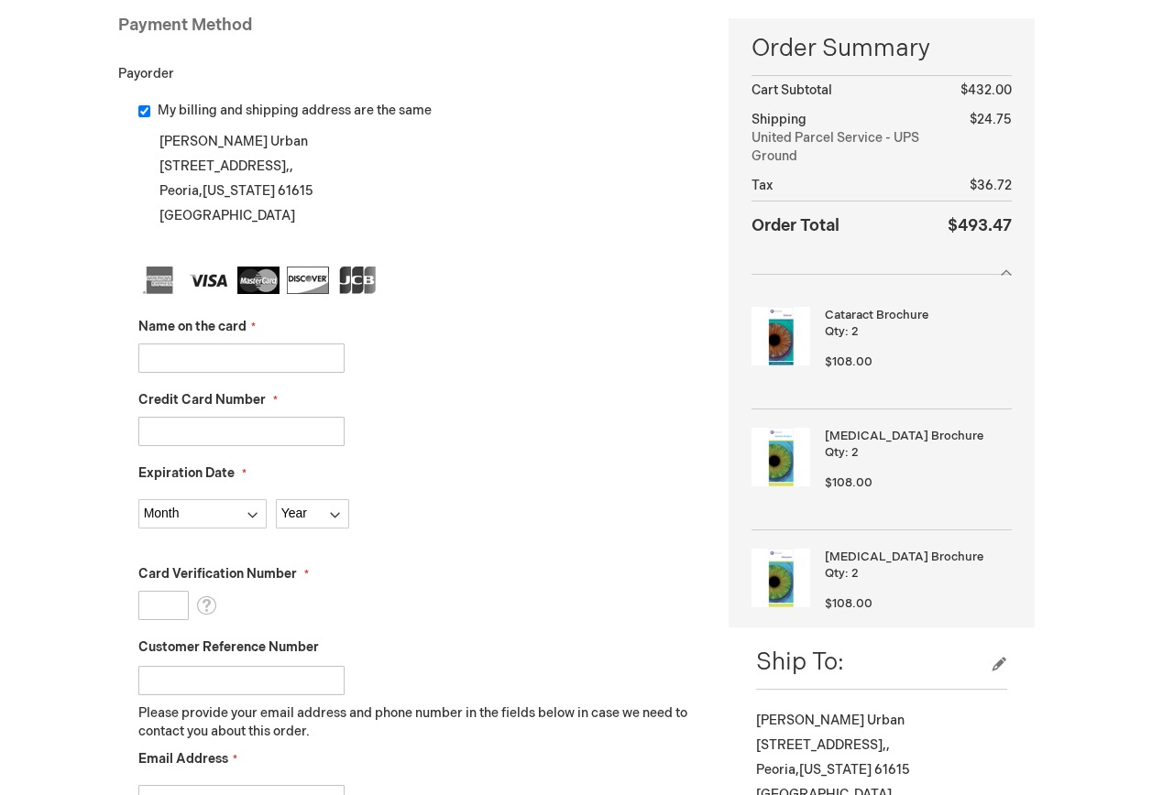
click at [231, 357] on input "Name on the card" at bounding box center [241, 358] width 206 height 29
type input "Joshua Urban"
click at [182, 424] on input "Credit Card Number" at bounding box center [241, 431] width 206 height 29
type input "4865481000025575"
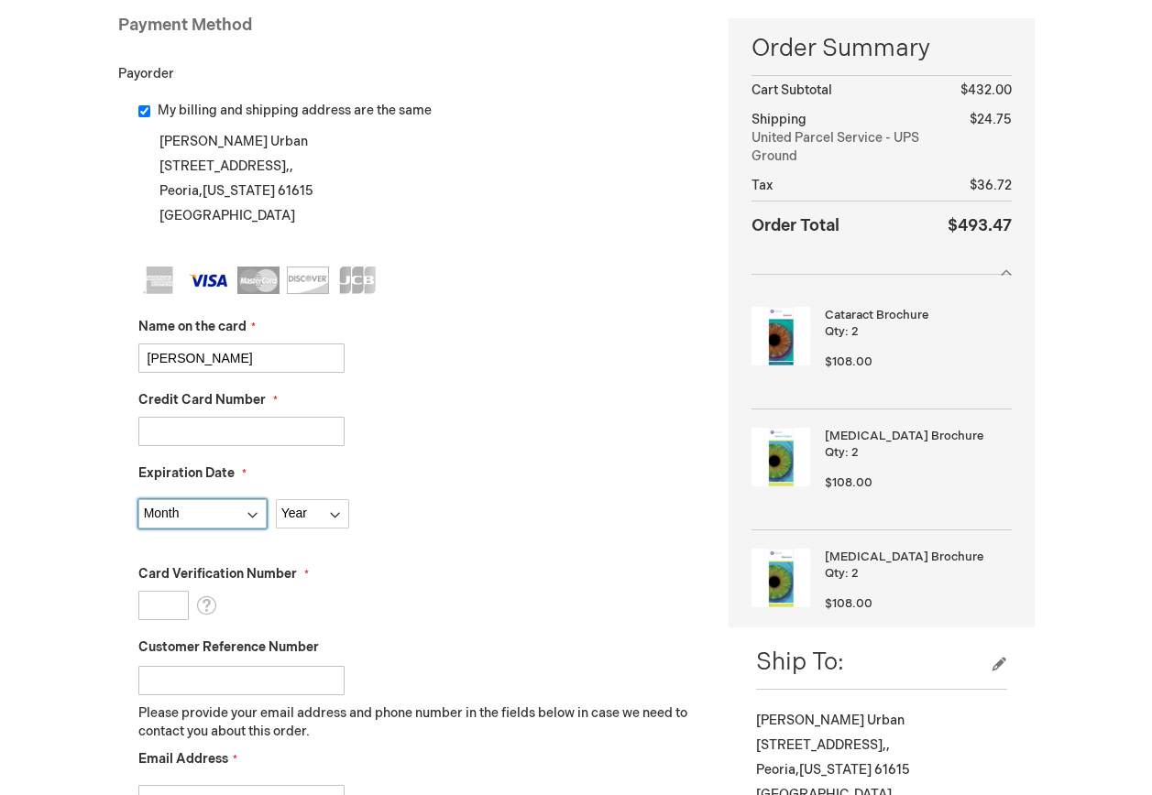
click at [208, 521] on select "Month 01 - January 02 - February 03 - March 04 - April 05 - May 06 - June 07 - …" at bounding box center [202, 513] width 128 height 29
select select "6"
click at [138, 499] on select "Month 01 - January 02 - February 03 - March 04 - April 05 - May 06 - June 07 - …" at bounding box center [202, 513] width 128 height 29
click at [325, 517] on select "Year 2025 2026 2027 2028 2029 2030 2031 2032 2033 2034 2035" at bounding box center [312, 513] width 73 height 29
select select "2029"
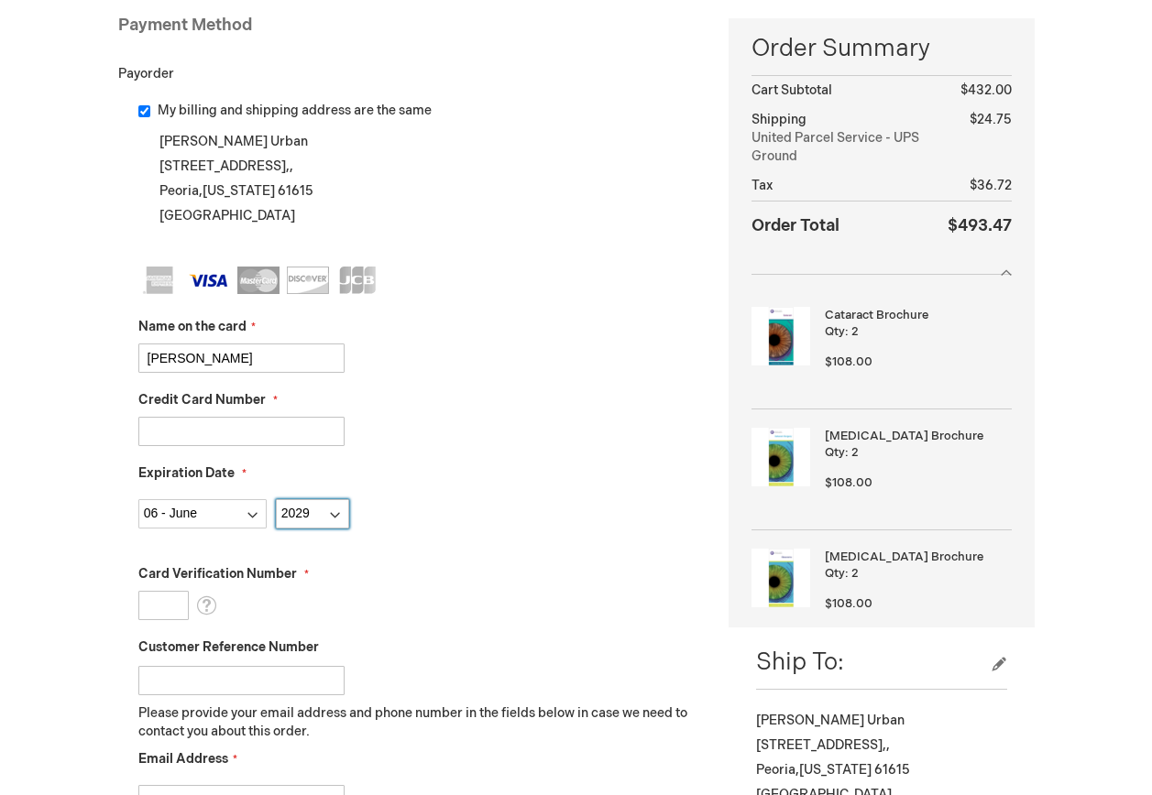
click at [276, 499] on select "Year 2025 2026 2027 2028 2029 2030 2031 2032 2033 2034 2035" at bounding box center [312, 513] width 73 height 29
click at [148, 598] on input "Card Verification Number" at bounding box center [163, 605] width 50 height 29
type input "355"
click at [161, 684] on input "Customer Reference Number" at bounding box center [241, 680] width 206 height 29
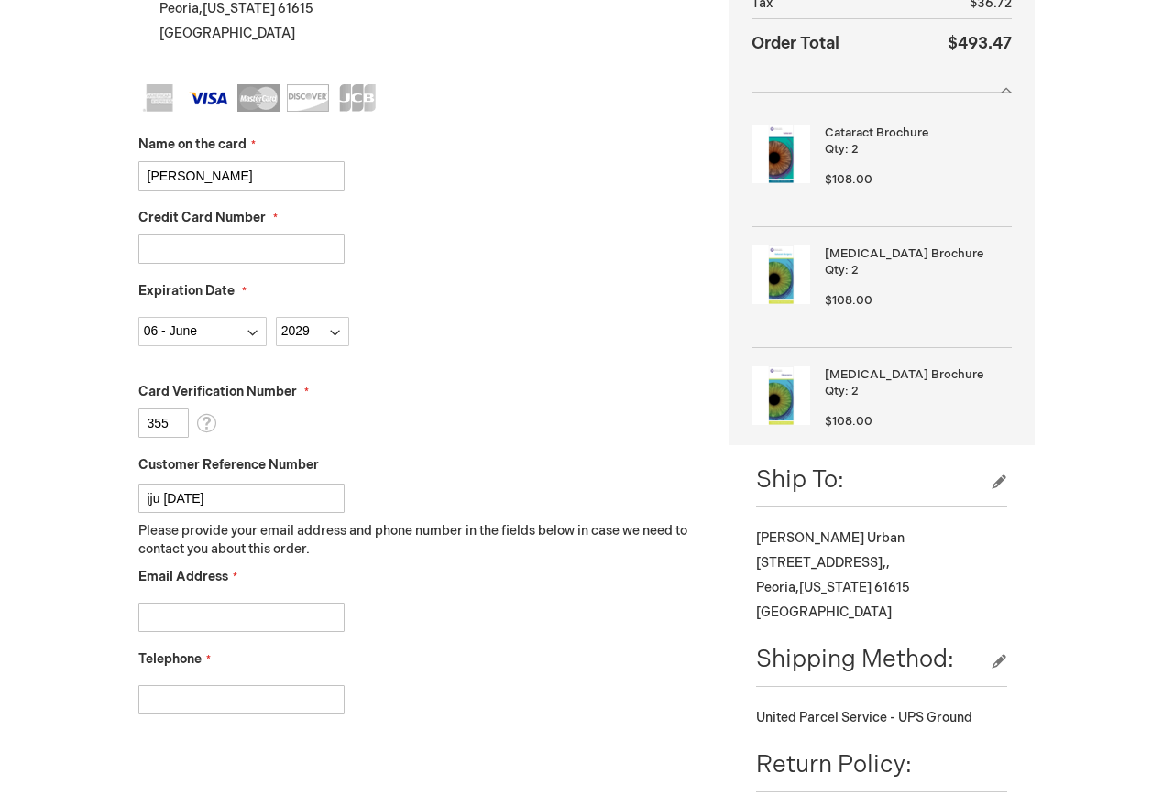
scroll to position [641, 0]
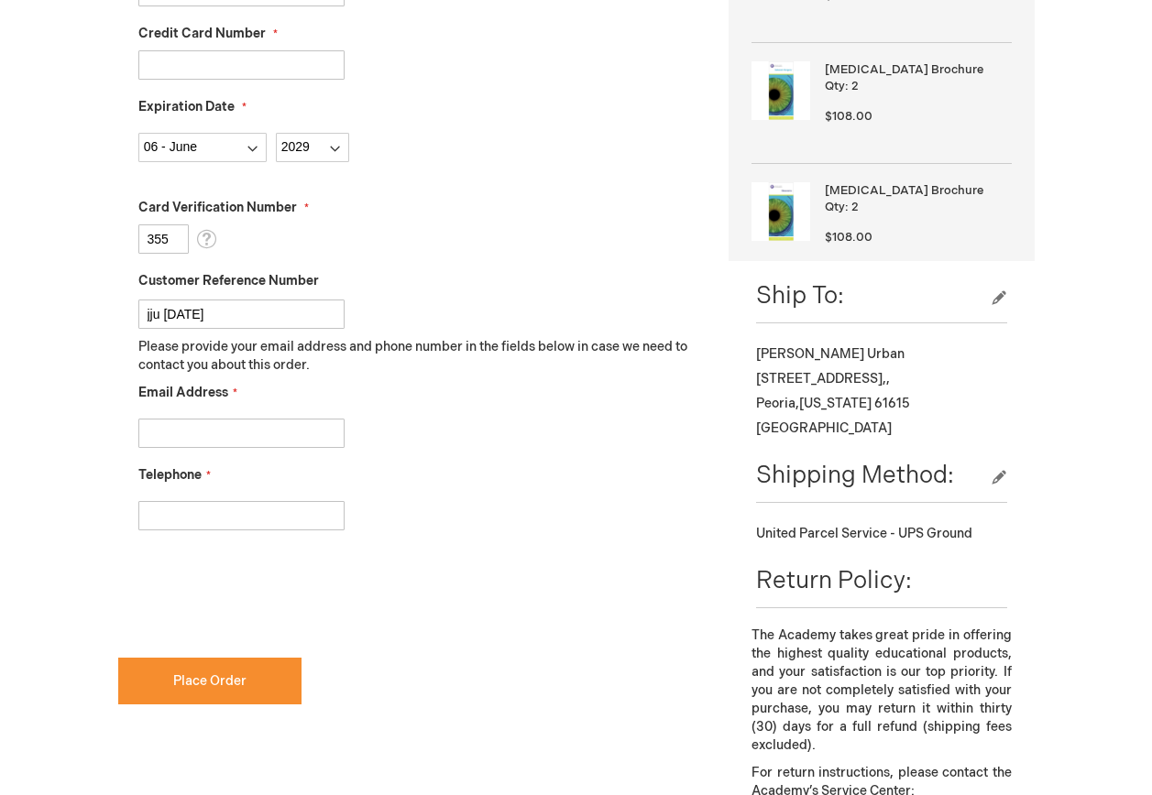
type input "jju [DATE]"
click at [201, 432] on input "Email Address" at bounding box center [241, 433] width 206 height 29
type input "jurban@illinoiseyecenter.com"
type input "3092433852"
checkbox input "true"
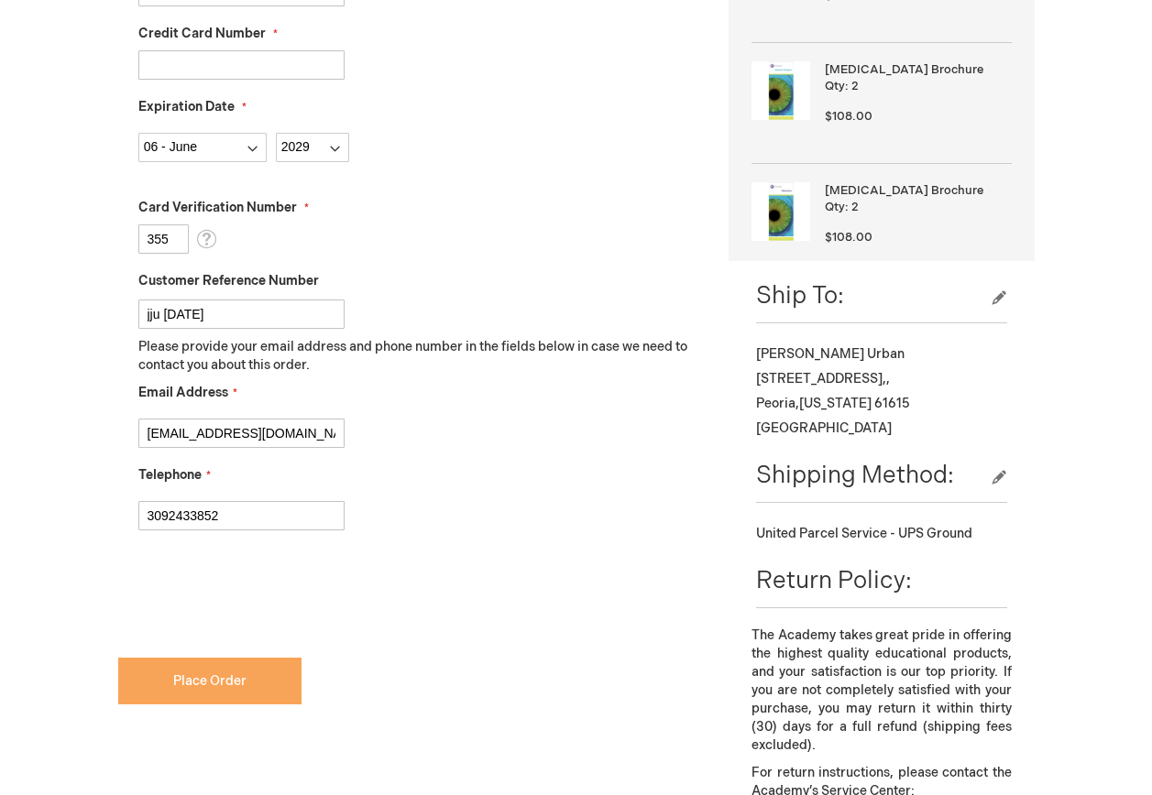
click at [159, 689] on button "Place Order" at bounding box center [209, 681] width 183 height 47
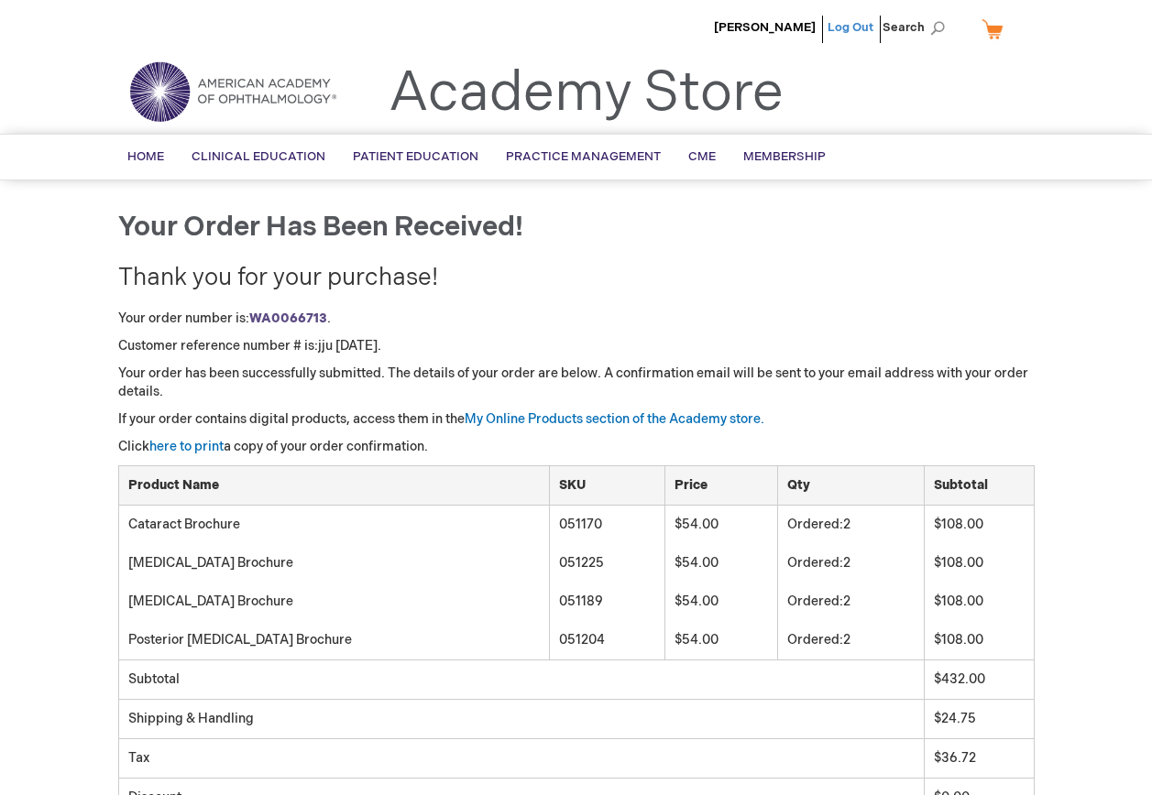
click at [845, 30] on link "Log Out" at bounding box center [850, 27] width 46 height 15
